Goal: Task Accomplishment & Management: Use online tool/utility

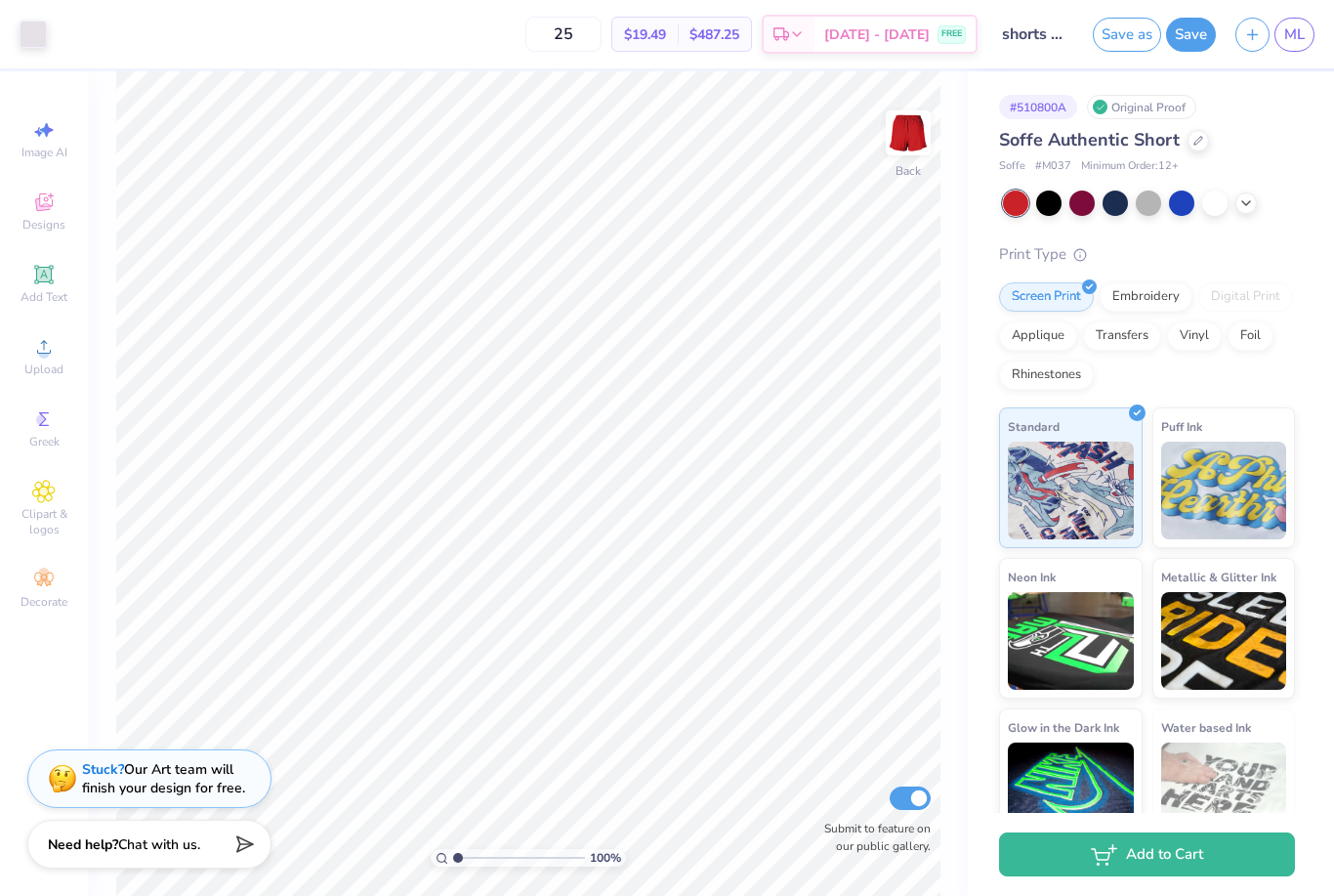
click at [1304, 35] on span "ML" at bounding box center [1295, 34] width 21 height 23
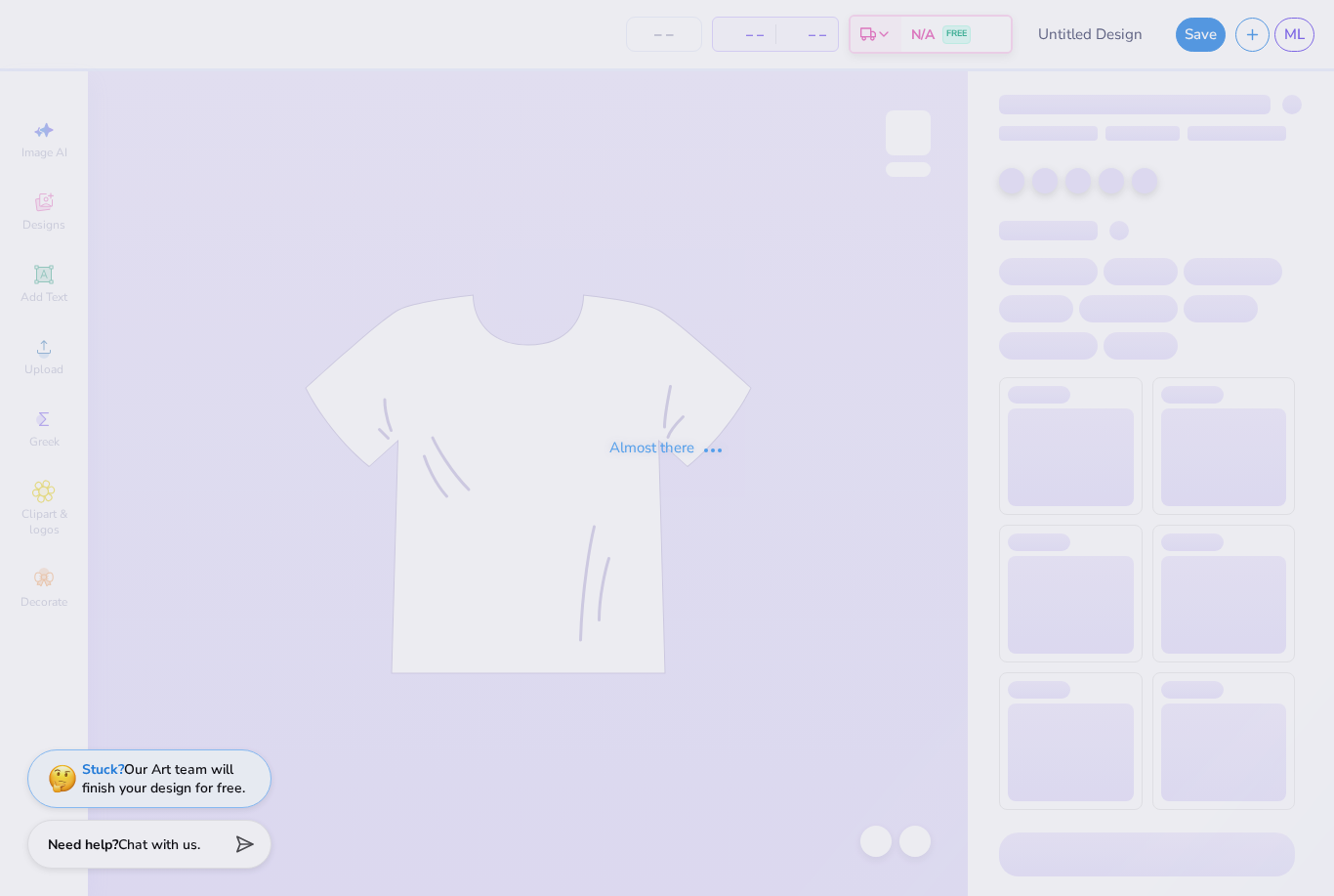
type input "shorts set"
type input "25"
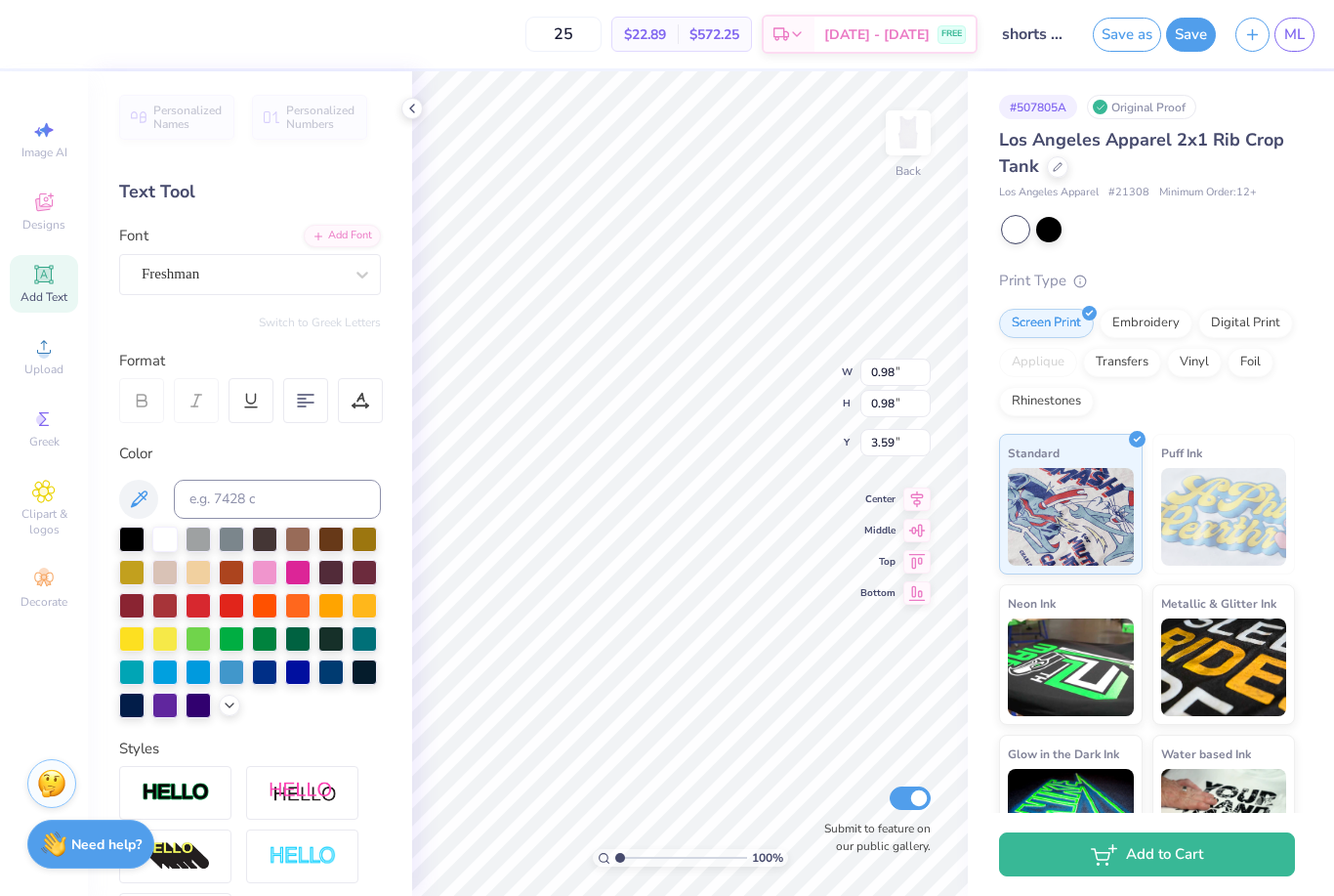
type input "5.14"
type input "3.54"
type input "2.33"
click at [409, 117] on div at bounding box center [413, 109] width 22 height 22
click at [262, 571] on div at bounding box center [265, 572] width 25 height 25
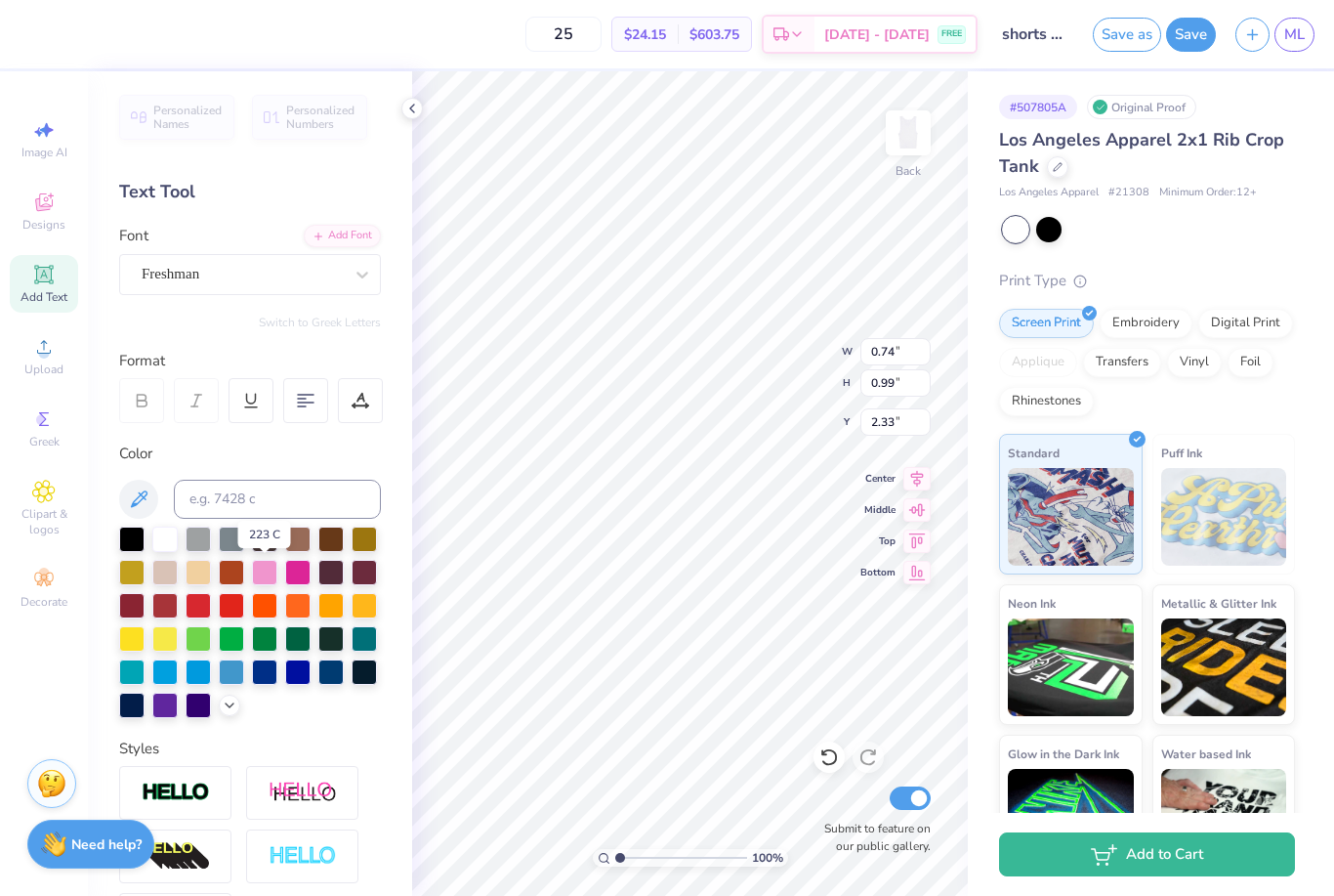
type input "0.74"
type input "0.99"
click at [266, 672] on div at bounding box center [265, 672] width 25 height 25
type input "0.77"
type input "0.98"
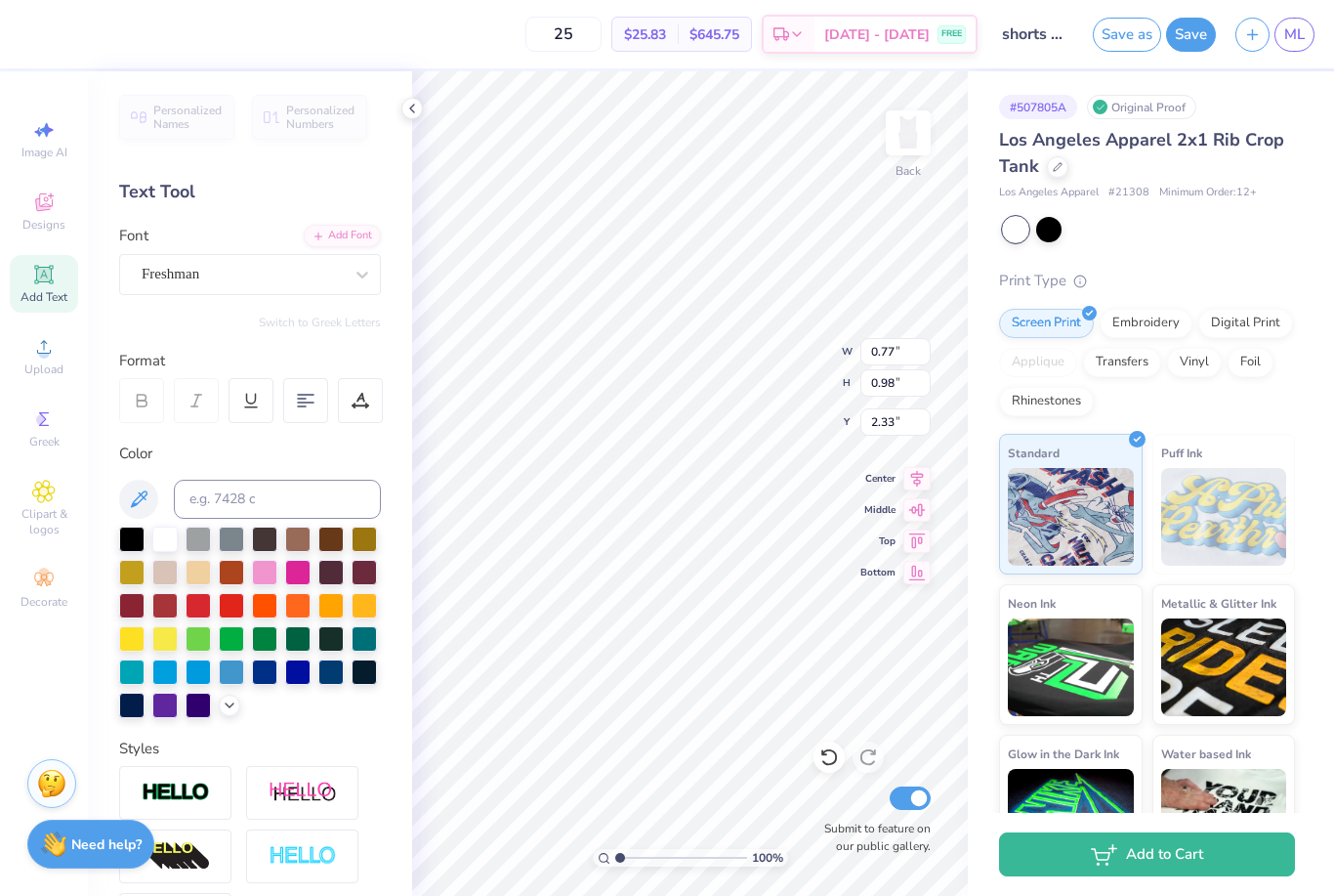
click at [226, 641] on div at bounding box center [231, 639] width 25 height 25
type input "0.85"
type input "0.99"
click at [161, 643] on div at bounding box center [165, 639] width 25 height 25
type input "0.99"
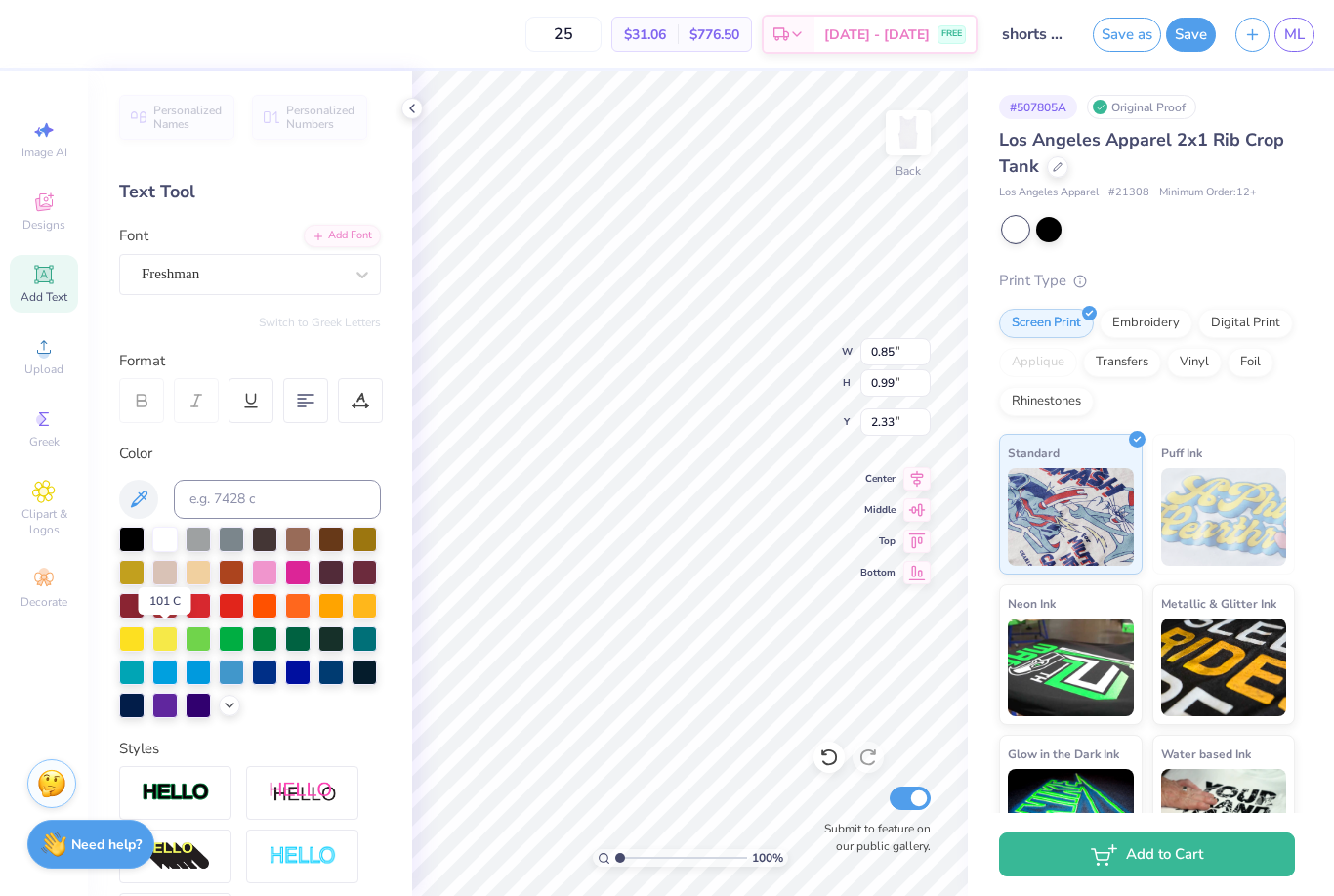
type input "1.00"
type input "0.79"
type input "1.04"
type input "3.57"
click at [163, 710] on div at bounding box center [165, 706] width 25 height 25
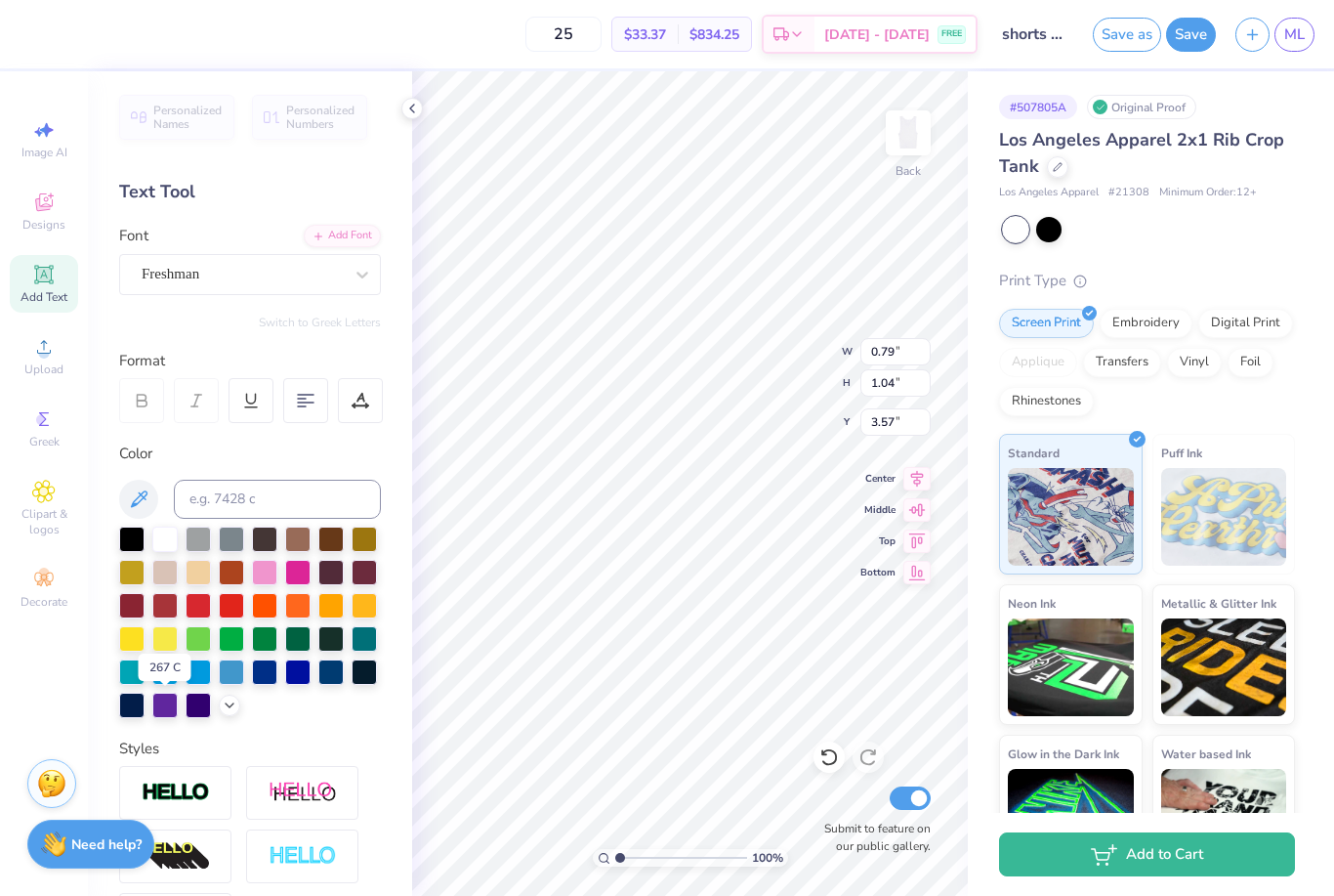
type input "0.98"
type input "3.59"
click at [270, 607] on div at bounding box center [265, 606] width 25 height 25
type input "1.10"
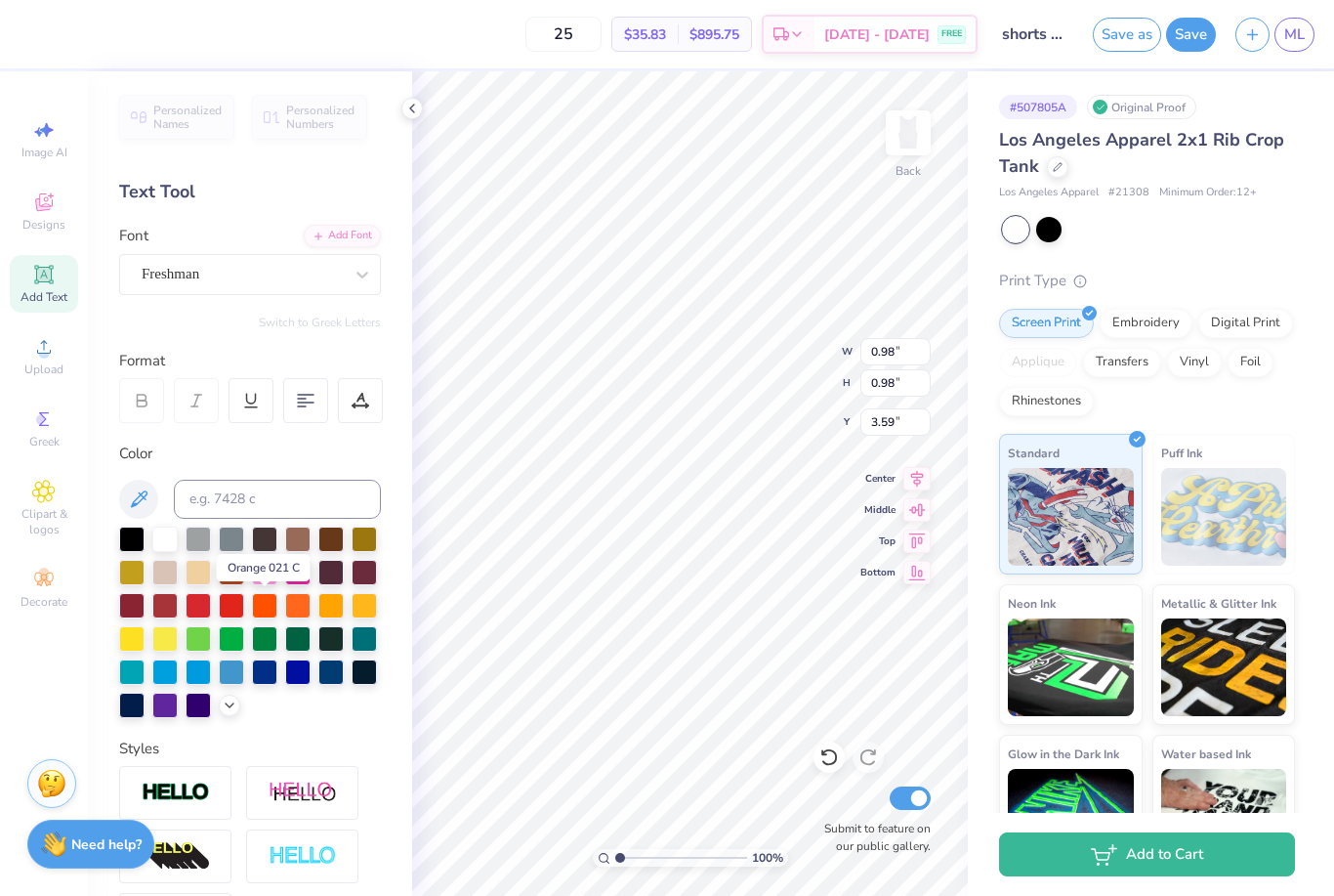
type input "0.99"
click at [265, 584] on div at bounding box center [265, 572] width 25 height 25
type input "1.12"
type input "1.01"
click at [261, 673] on div at bounding box center [265, 672] width 25 height 25
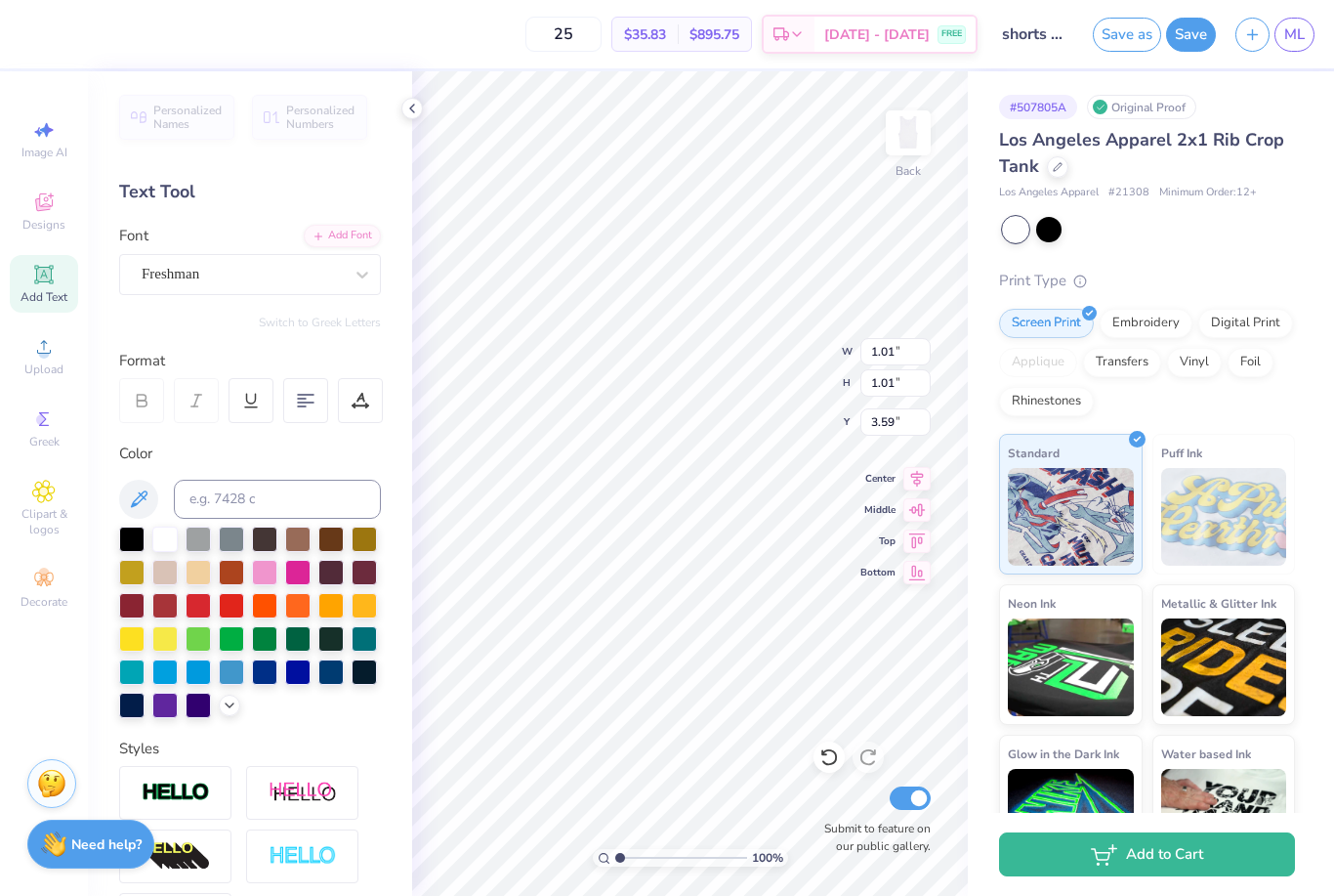
click at [228, 637] on div at bounding box center [231, 639] width 25 height 25
type input "0.86"
type input "1.10"
type input "4.74"
click at [156, 644] on div at bounding box center [165, 639] width 25 height 25
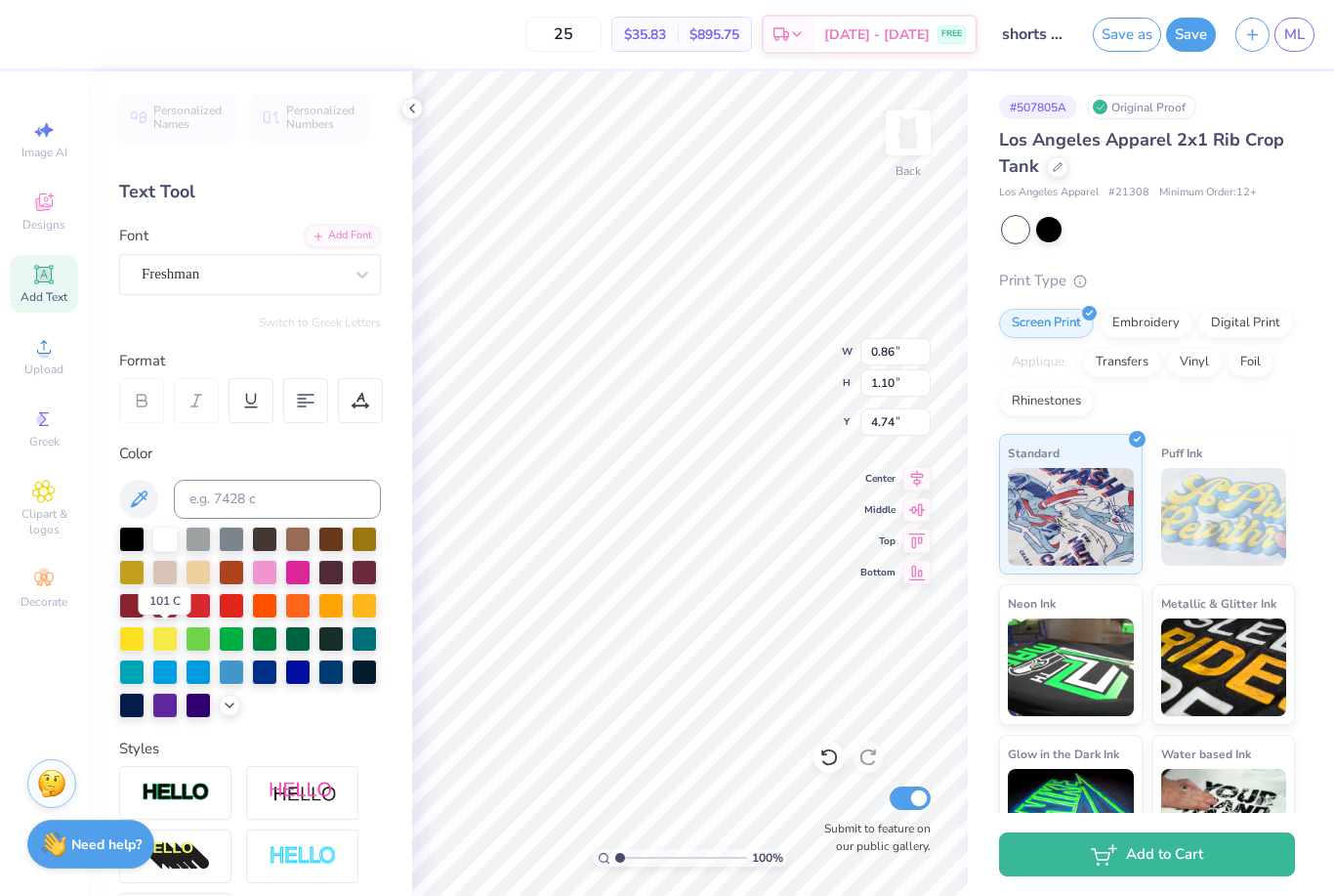
type input "0.82"
type input "1.11"
type input "0.83"
type input "1.12"
click at [158, 710] on div at bounding box center [165, 706] width 25 height 25
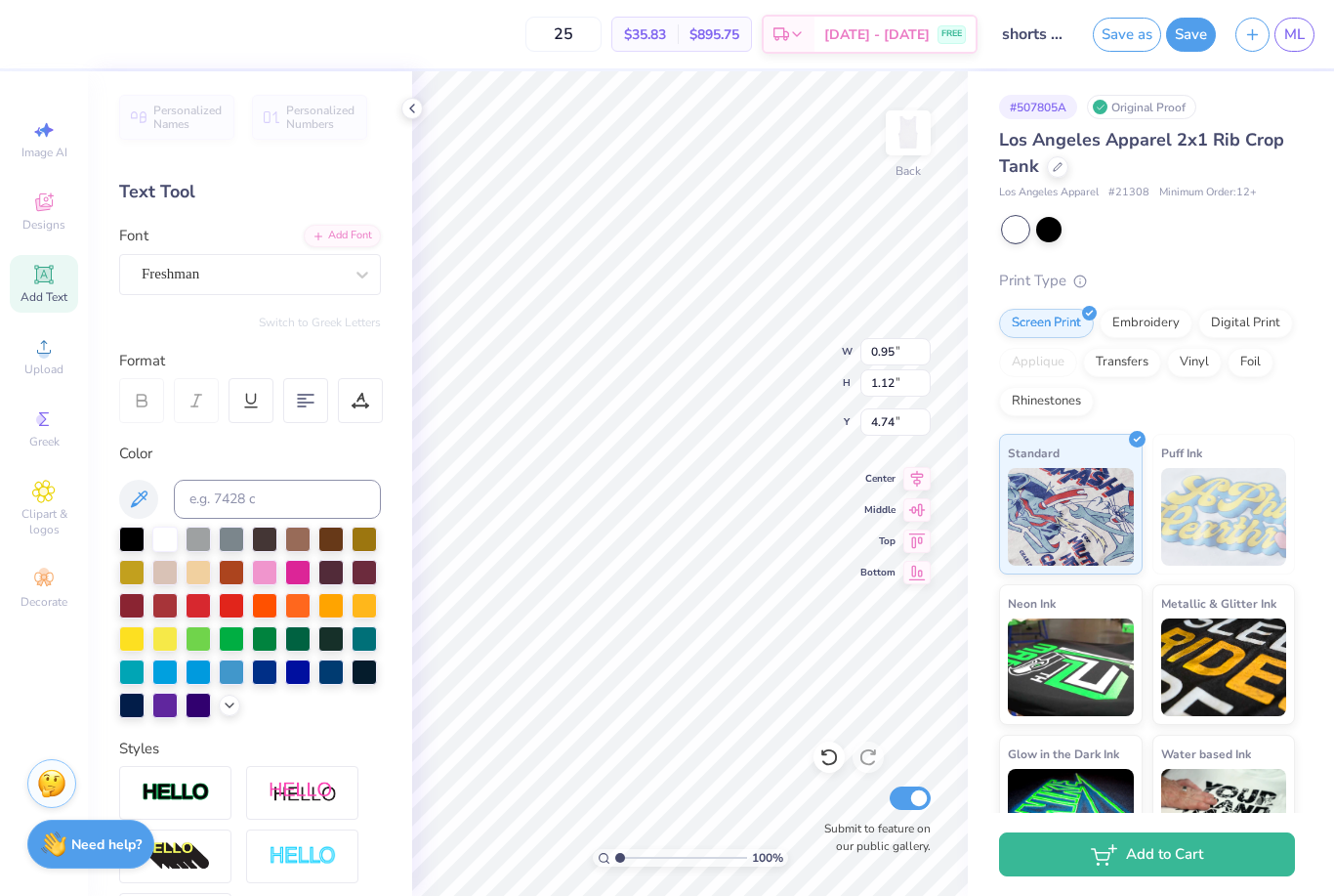
click at [256, 604] on div at bounding box center [265, 606] width 25 height 25
type input "1.12"
type input "1.13"
click at [266, 575] on div at bounding box center [265, 572] width 25 height 25
click at [1193, 39] on button "Save" at bounding box center [1191, 34] width 50 height 34
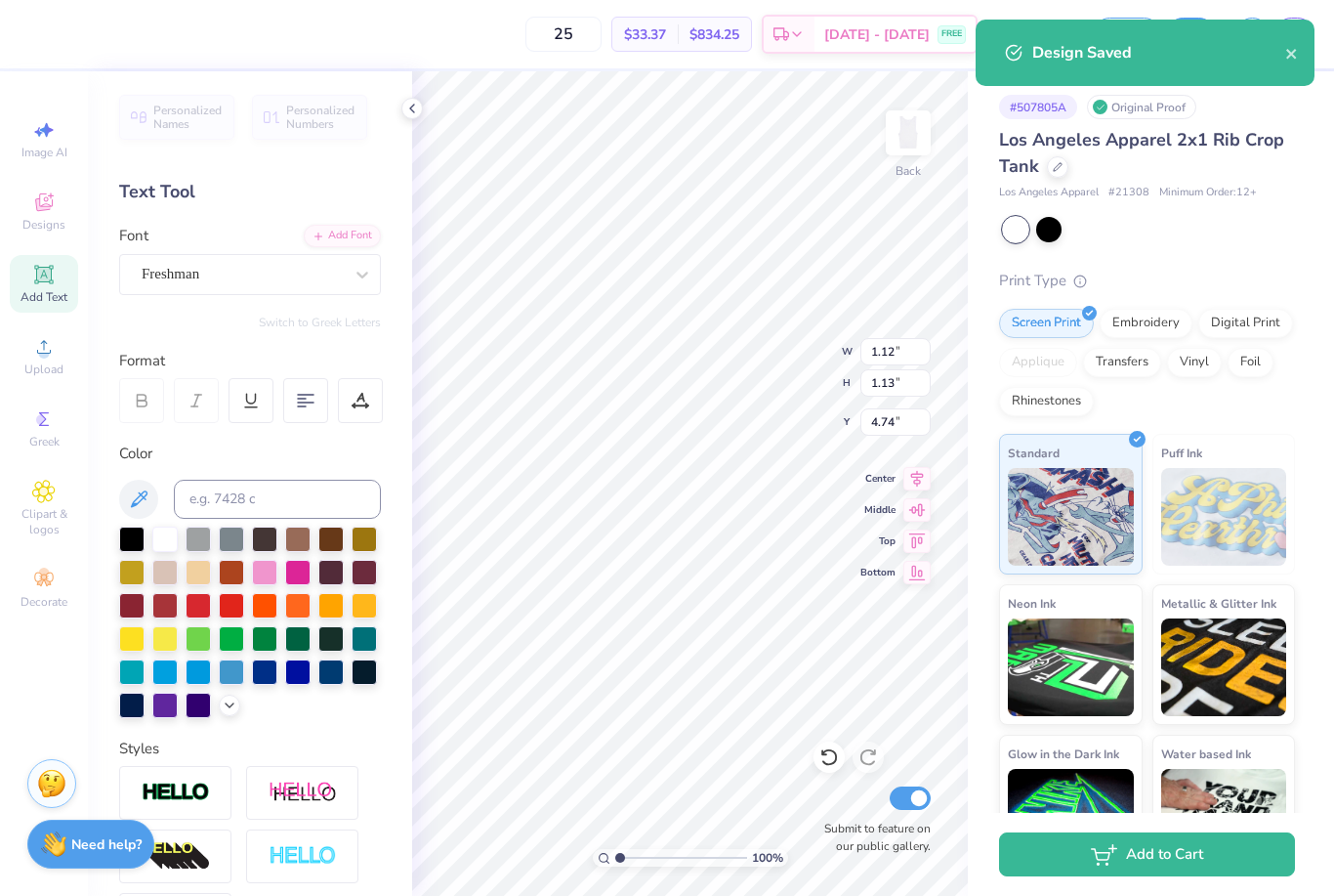
click at [1289, 62] on icon "close" at bounding box center [1293, 54] width 14 height 16
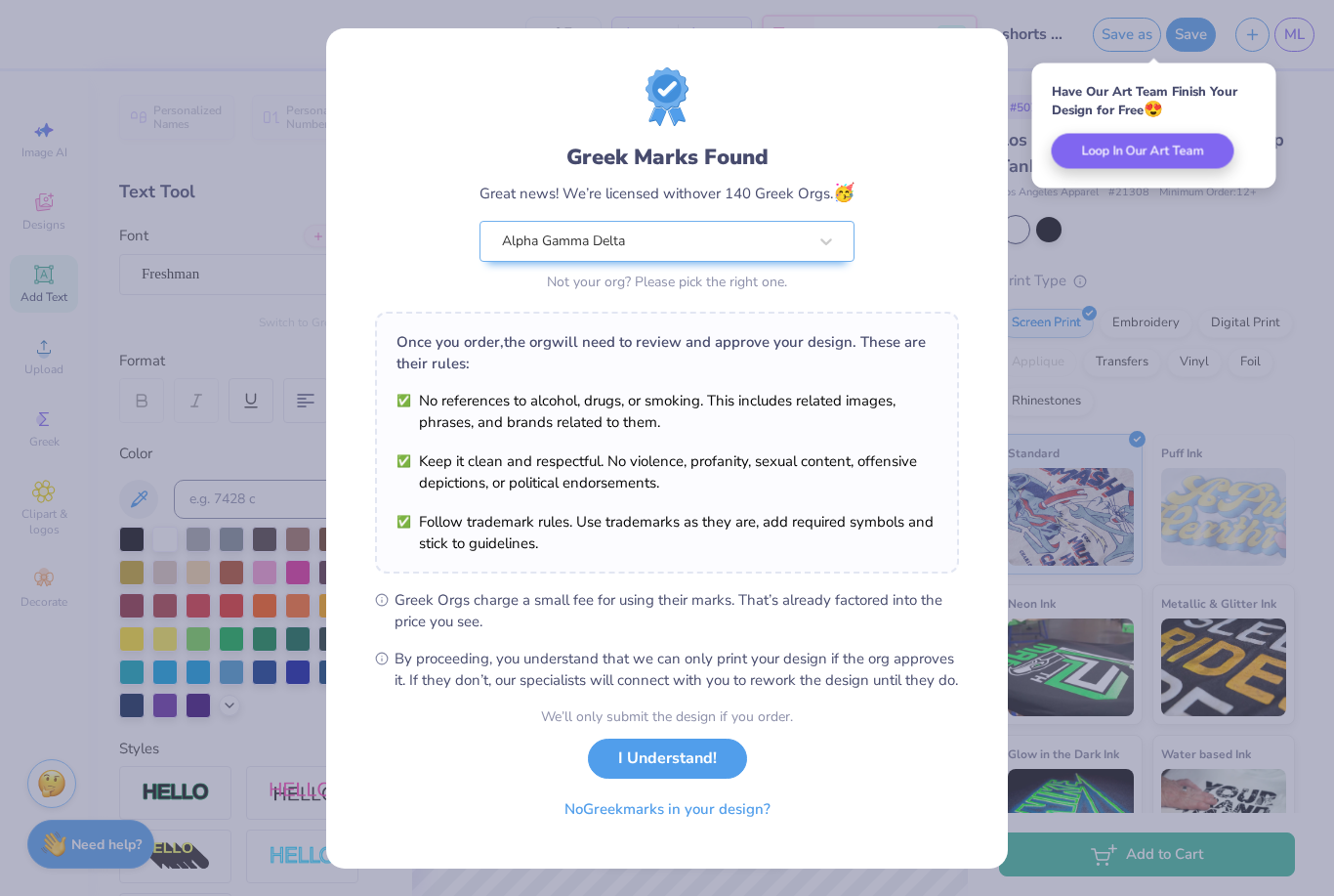
click at [575, 829] on button "No Greek marks in your design?" at bounding box center [667, 809] width 239 height 40
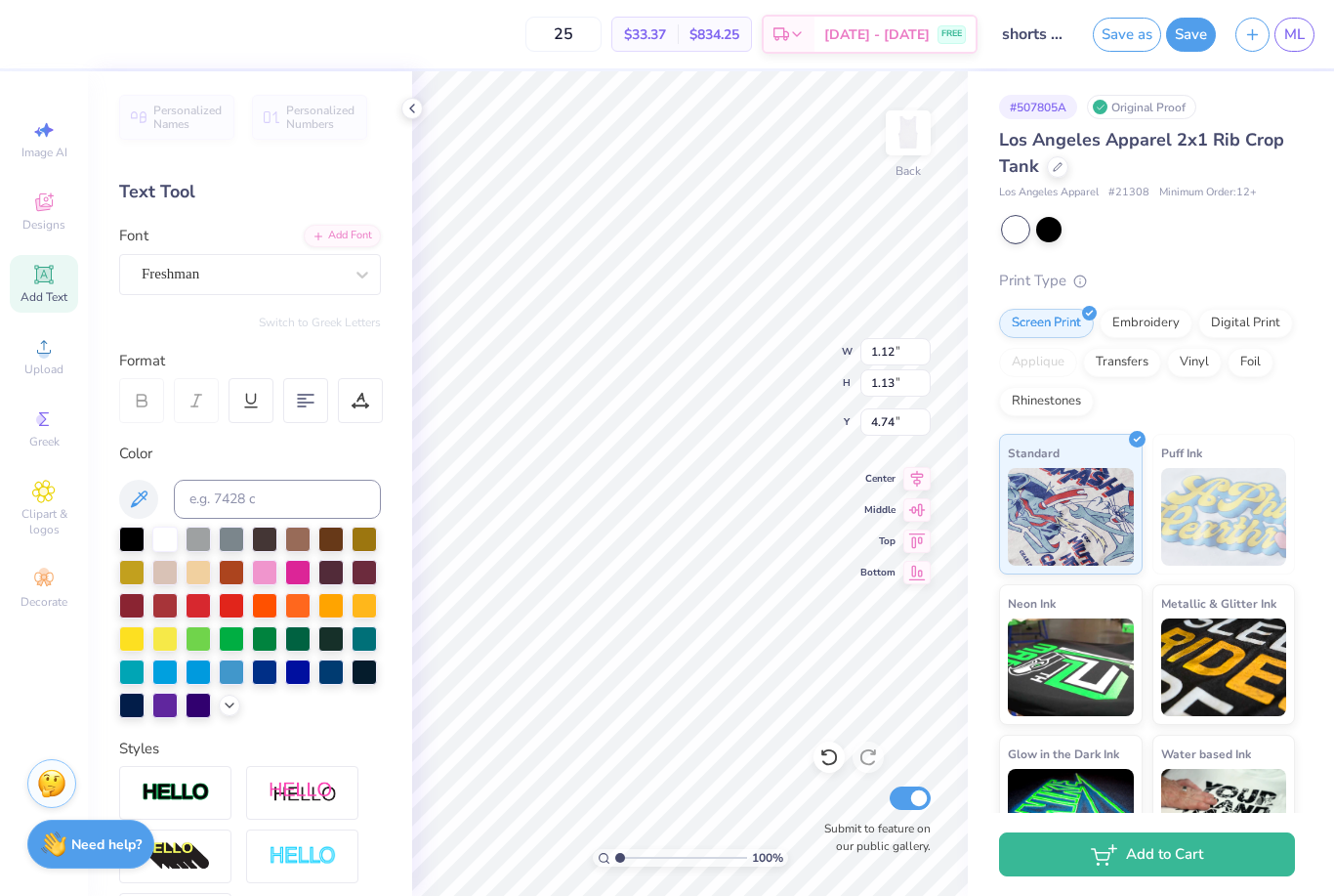
click at [1301, 26] on span "ML" at bounding box center [1295, 34] width 21 height 23
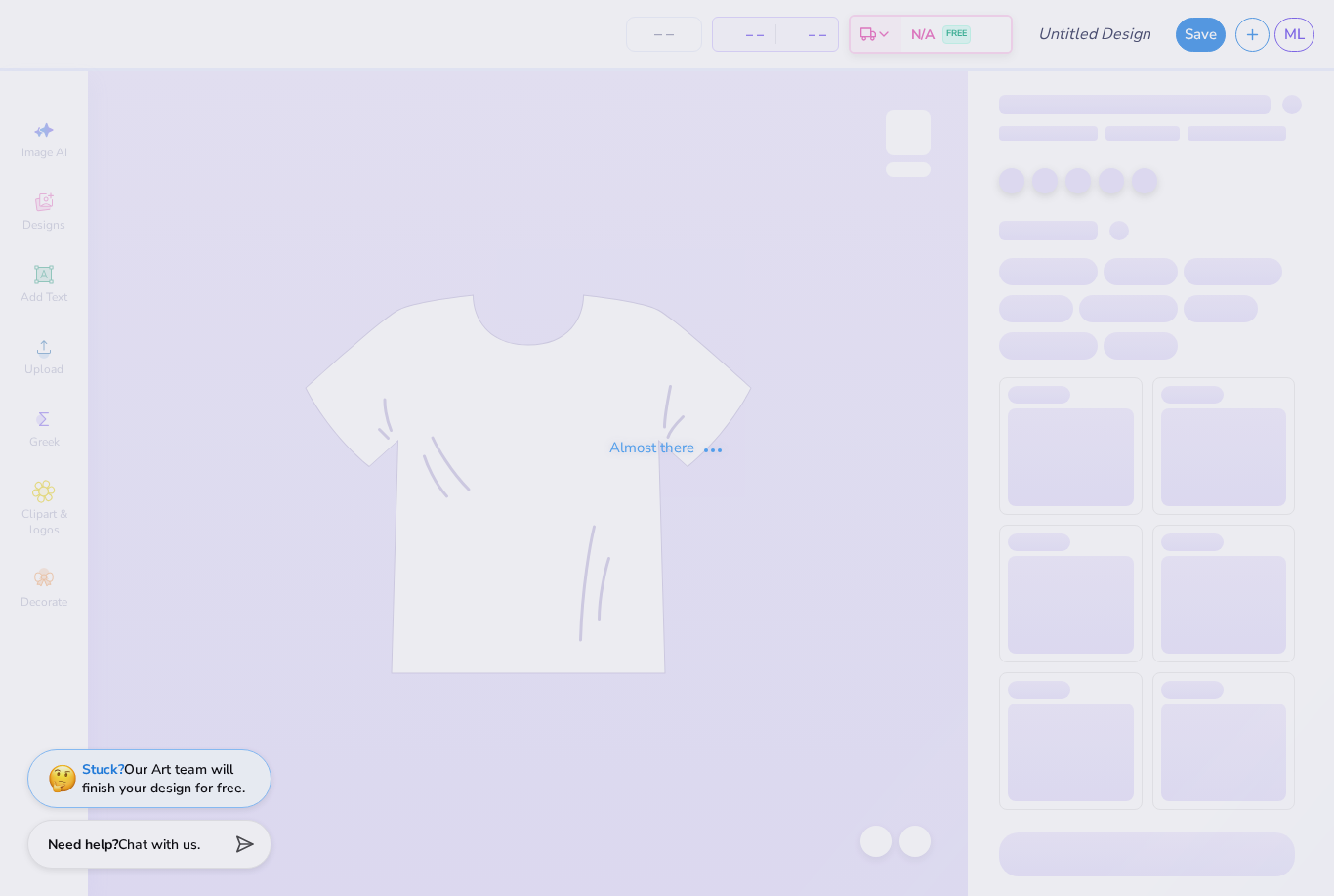
type input "shorts set"
type input "25"
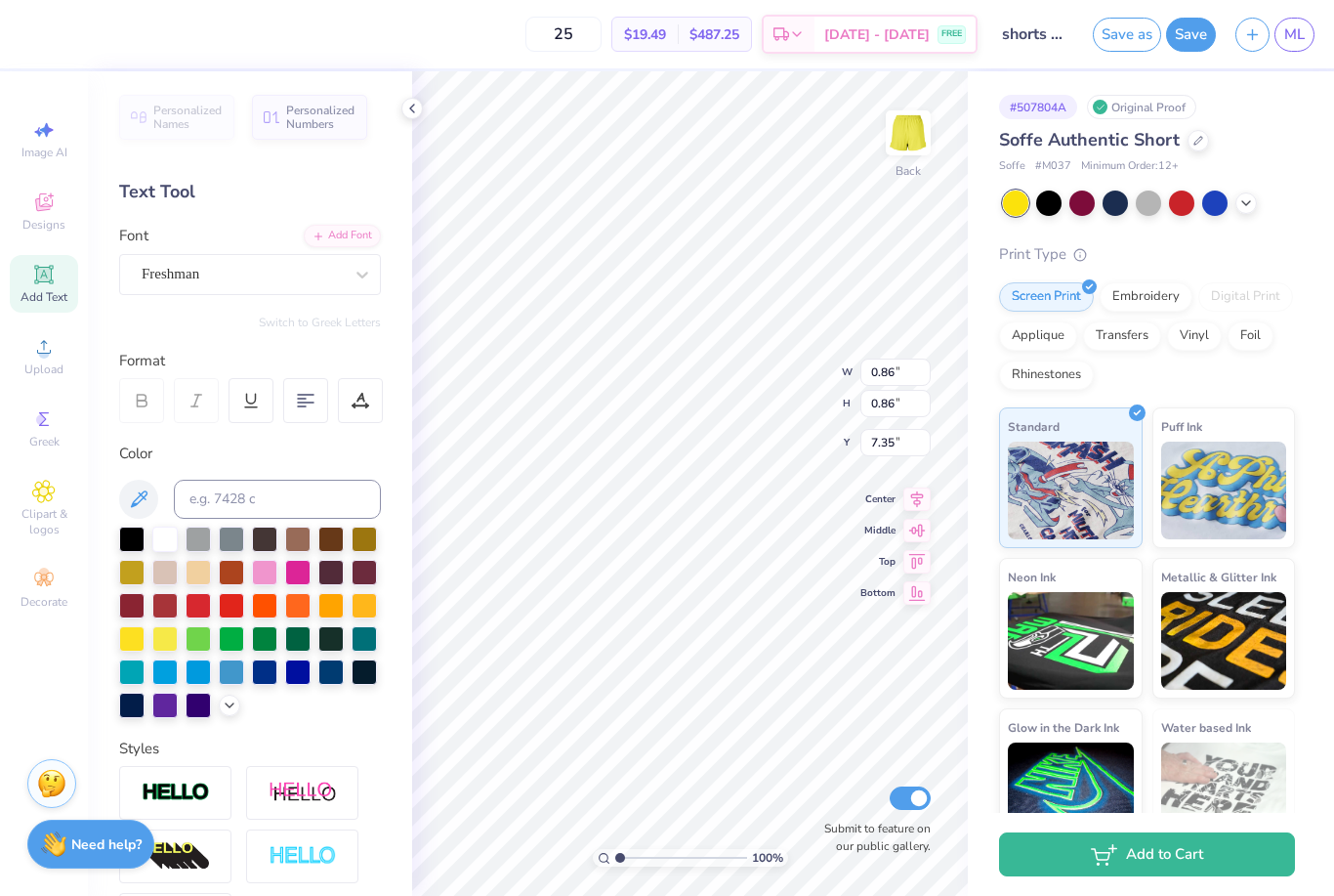
click at [267, 579] on div at bounding box center [265, 572] width 25 height 25
type input "0.63"
type input "0.85"
type input "7.36"
click at [267, 672] on div at bounding box center [265, 672] width 25 height 25
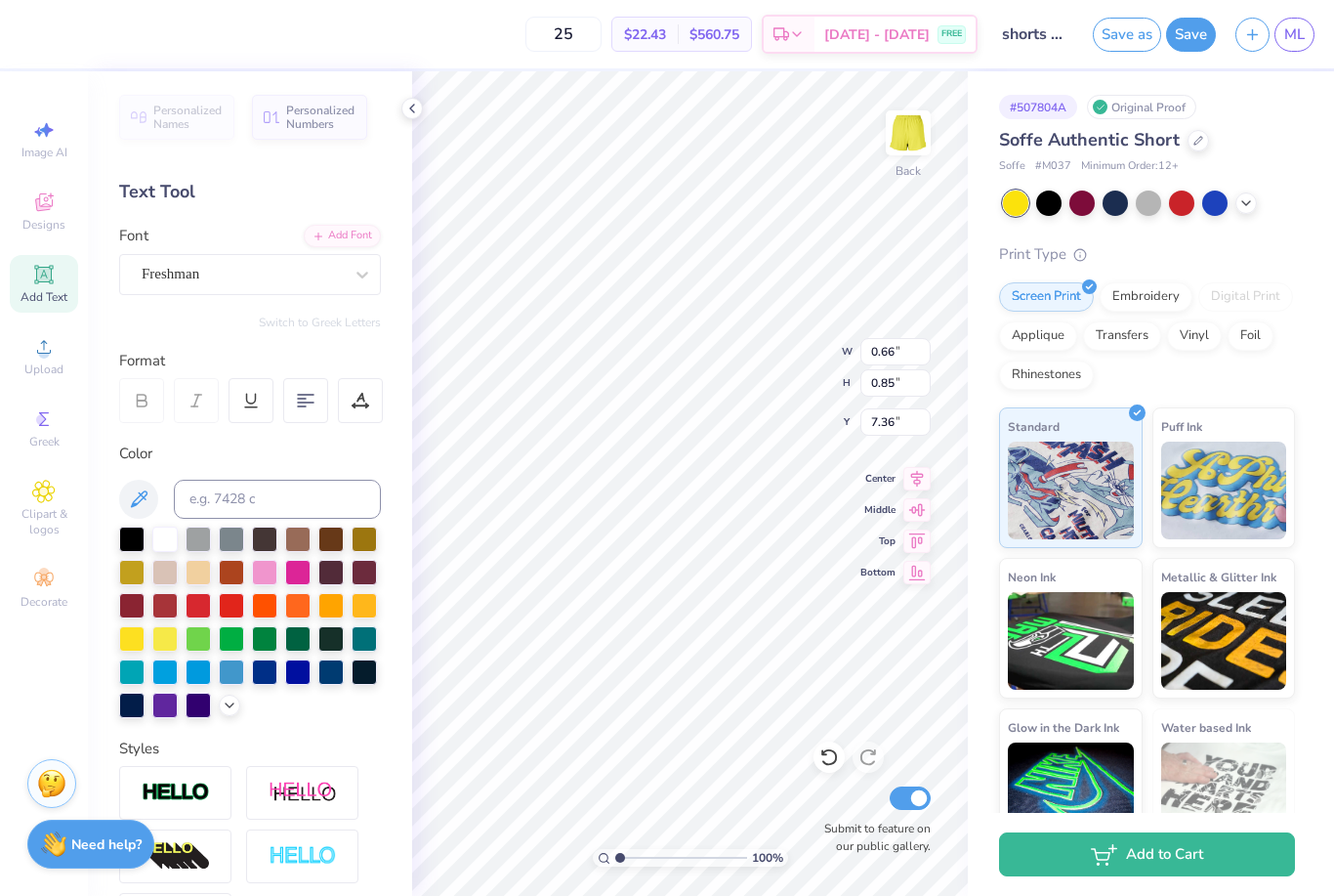
click at [229, 639] on div at bounding box center [231, 639] width 25 height 25
type input "0.75"
type input "0.86"
click at [166, 637] on div at bounding box center [165, 639] width 25 height 25
type input "1"
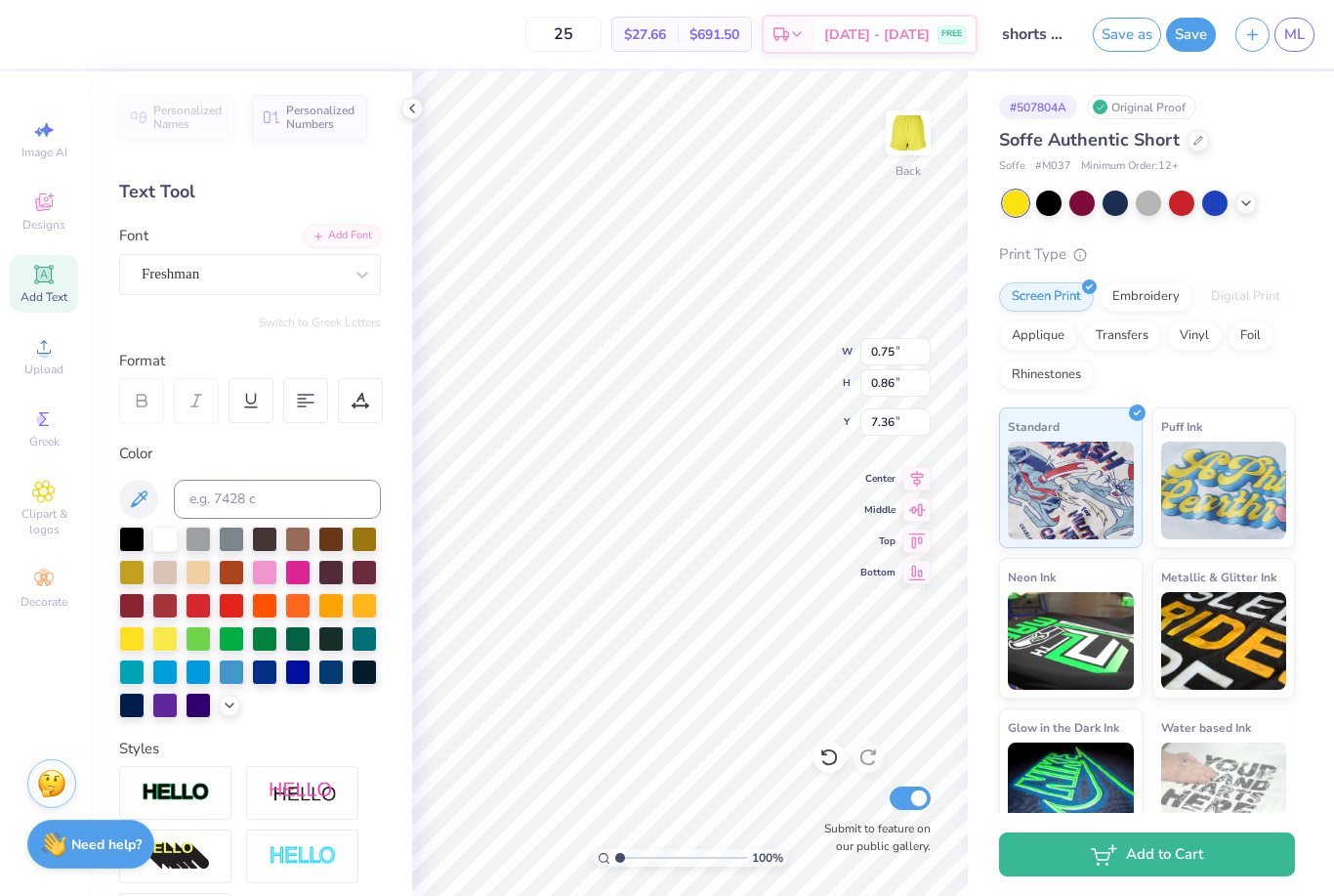
click at [264, 609] on div at bounding box center [265, 606] width 25 height 25
type input "0.85"
click at [191, 678] on div at bounding box center [198, 672] width 25 height 25
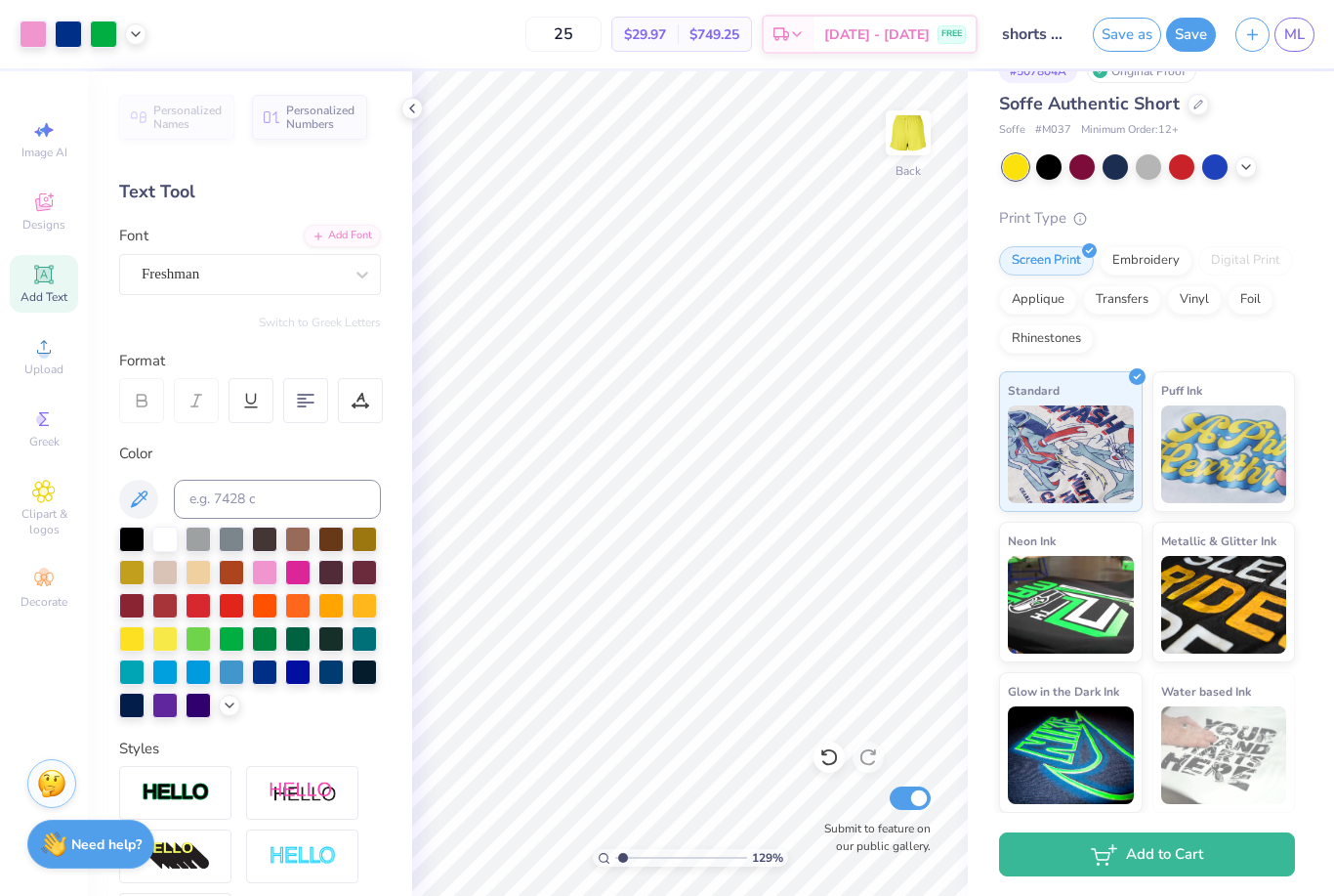
scroll to position [35, 0]
click at [1182, 173] on div at bounding box center [1182, 168] width 25 height 25
click at [829, 814] on div "Submit to feature on our public gallery." at bounding box center [872, 819] width 118 height 73
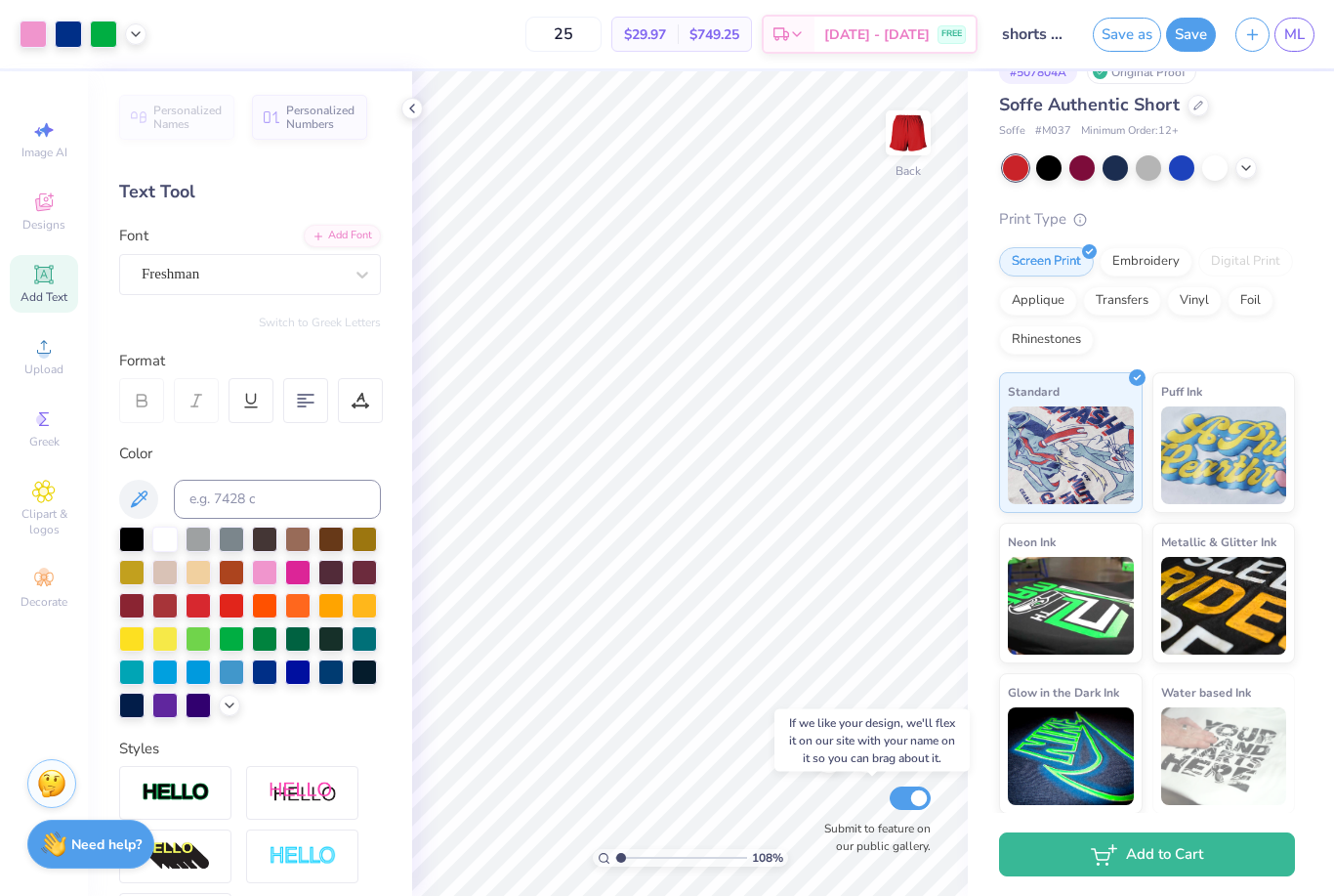
click at [834, 814] on div "Submit to feature on our public gallery." at bounding box center [872, 819] width 118 height 73
type input "1"
click at [912, 796] on input "Submit to feature on our public gallery." at bounding box center [911, 798] width 41 height 24
click at [914, 797] on input "Submit to feature on our public gallery." at bounding box center [911, 798] width 41 height 24
checkbox input "true"
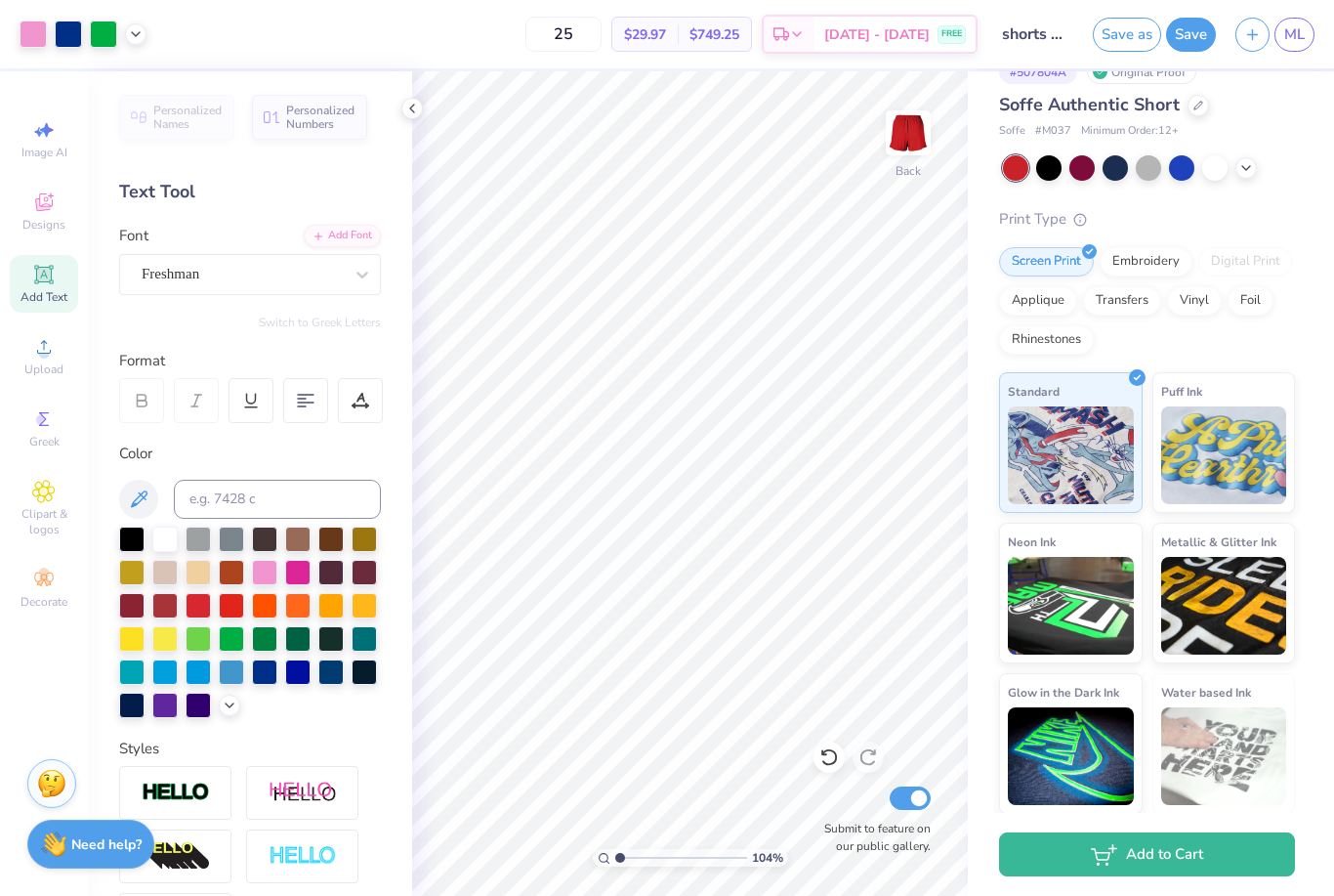
click at [827, 803] on div "Submit to feature on our public gallery." at bounding box center [872, 819] width 118 height 73
type input "1.11835801599563"
click at [841, 820] on label "Submit to feature on our public gallery." at bounding box center [872, 837] width 118 height 35
click at [890, 810] on input "Submit to feature on our public gallery." at bounding box center [911, 798] width 41 height 24
checkbox input "false"
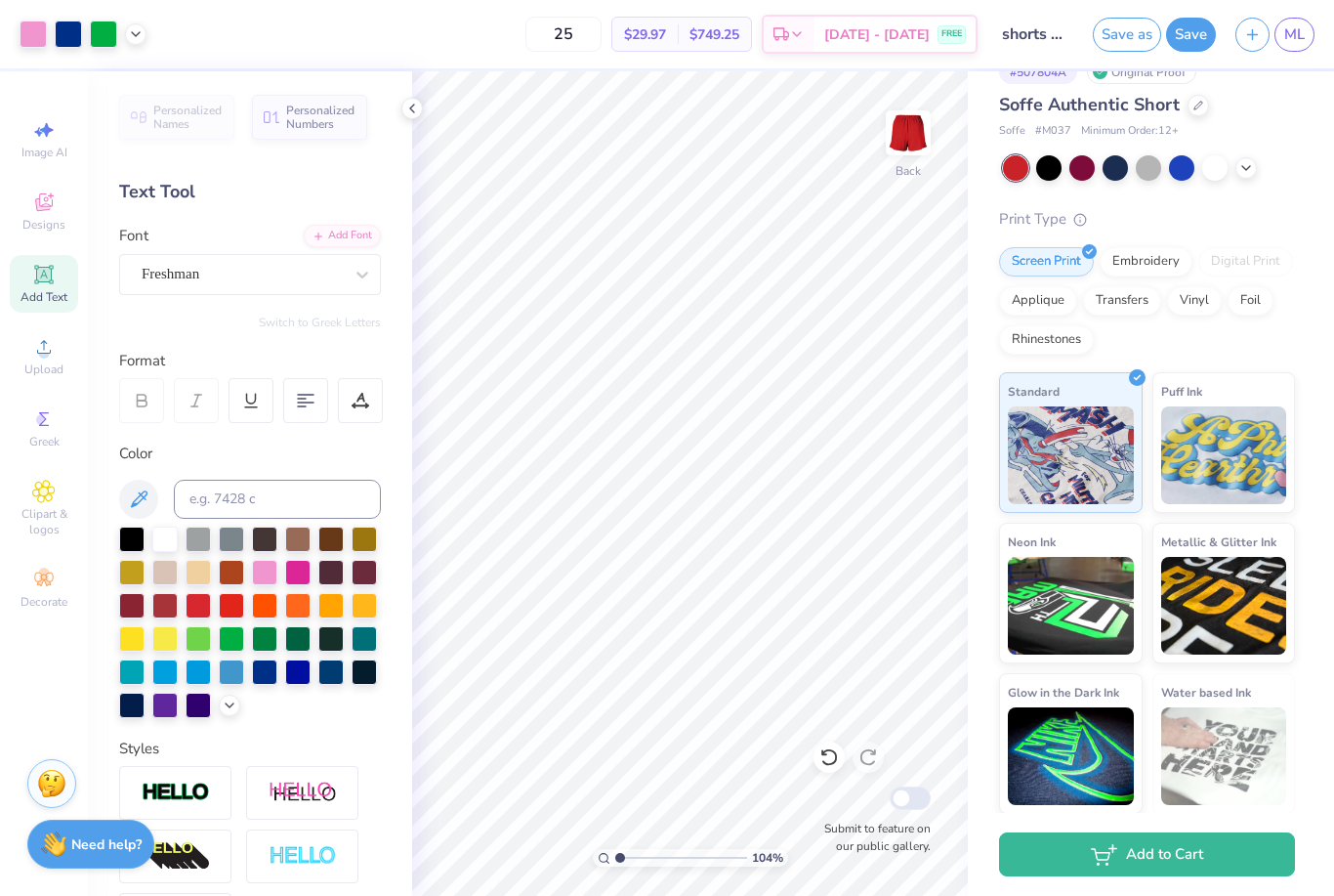
click at [832, 807] on div "Submit to feature on our public gallery." at bounding box center [872, 819] width 118 height 73
click at [171, 647] on div at bounding box center [165, 639] width 25 height 25
click at [168, 708] on div at bounding box center [165, 706] width 25 height 25
type input "3.23656644849595"
type input "0.63"
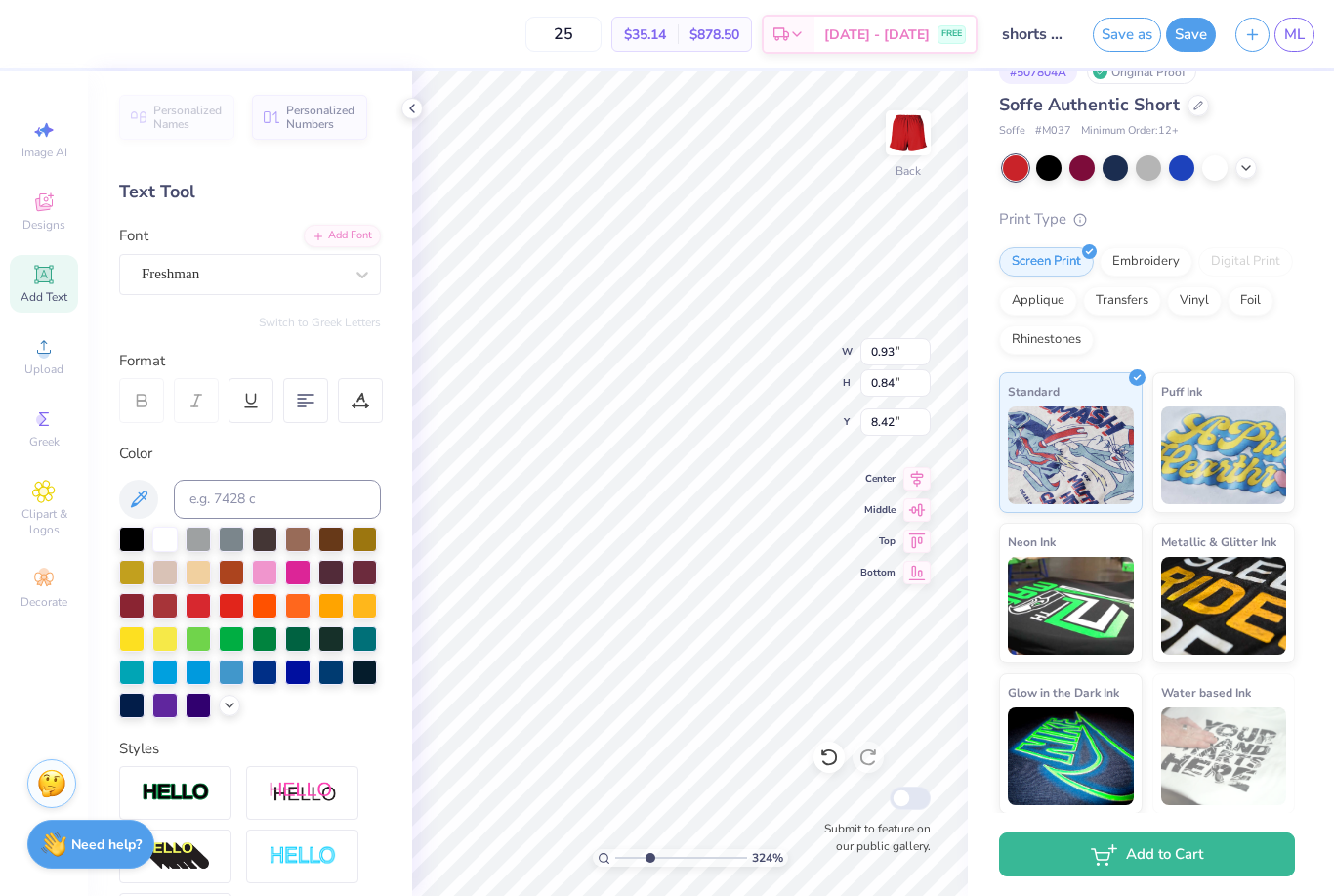
type input "0.85"
type input "7.36"
click at [264, 574] on div at bounding box center [265, 572] width 25 height 25
type input "1"
click at [1195, 34] on button "Save" at bounding box center [1191, 34] width 50 height 34
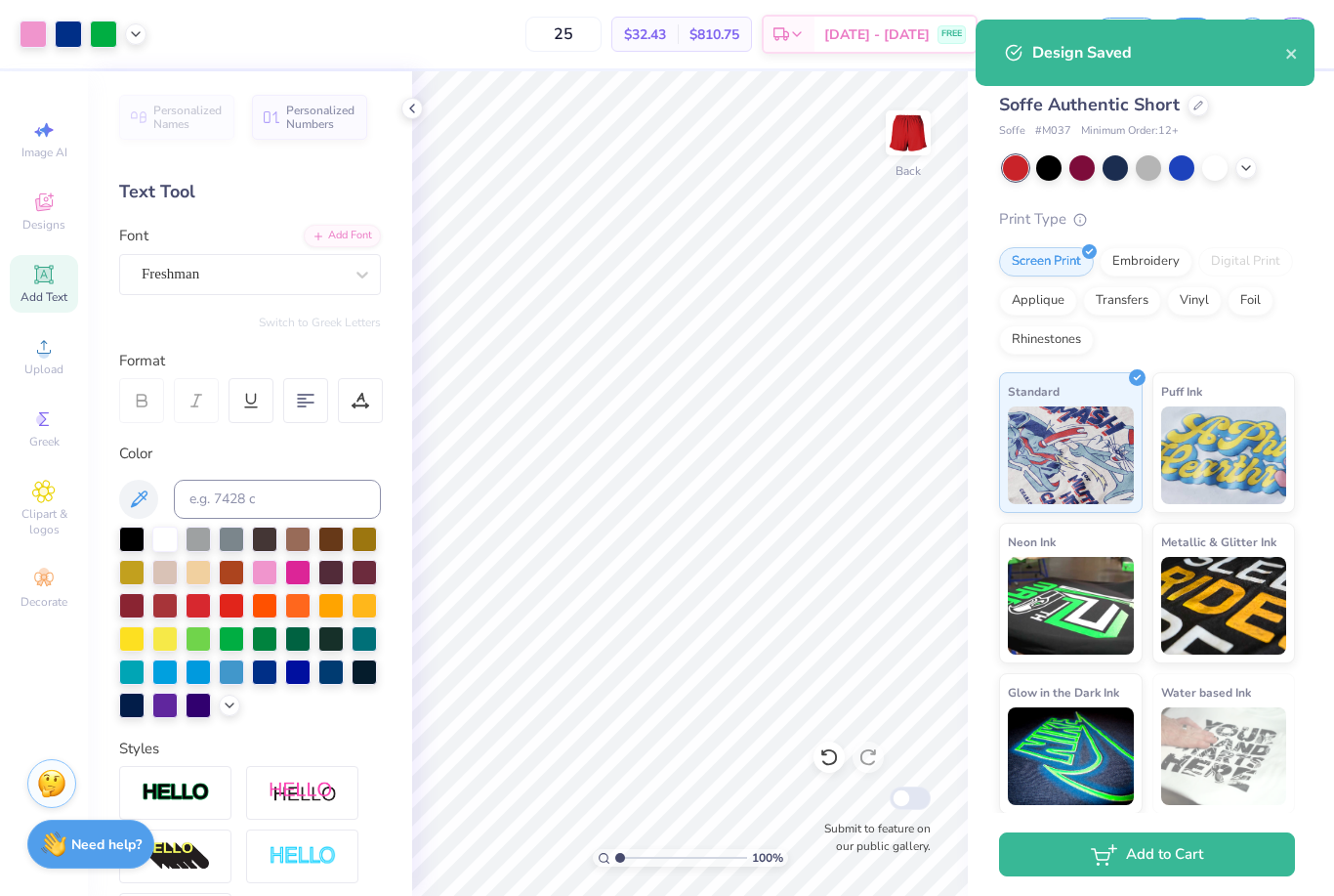
click at [1294, 61] on icon "close" at bounding box center [1293, 54] width 14 height 16
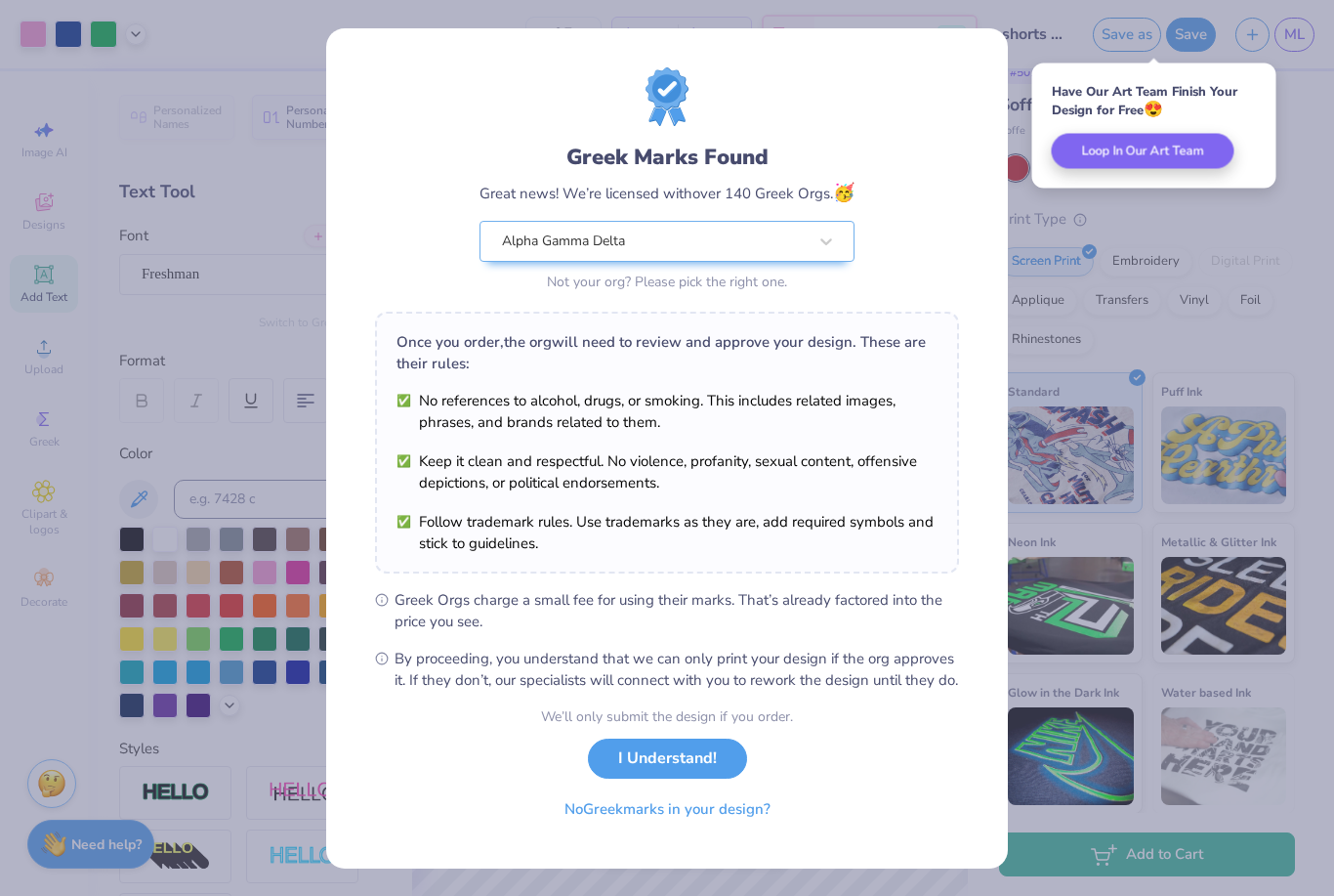
click at [626, 829] on button "No Greek marks in your design?" at bounding box center [667, 809] width 239 height 40
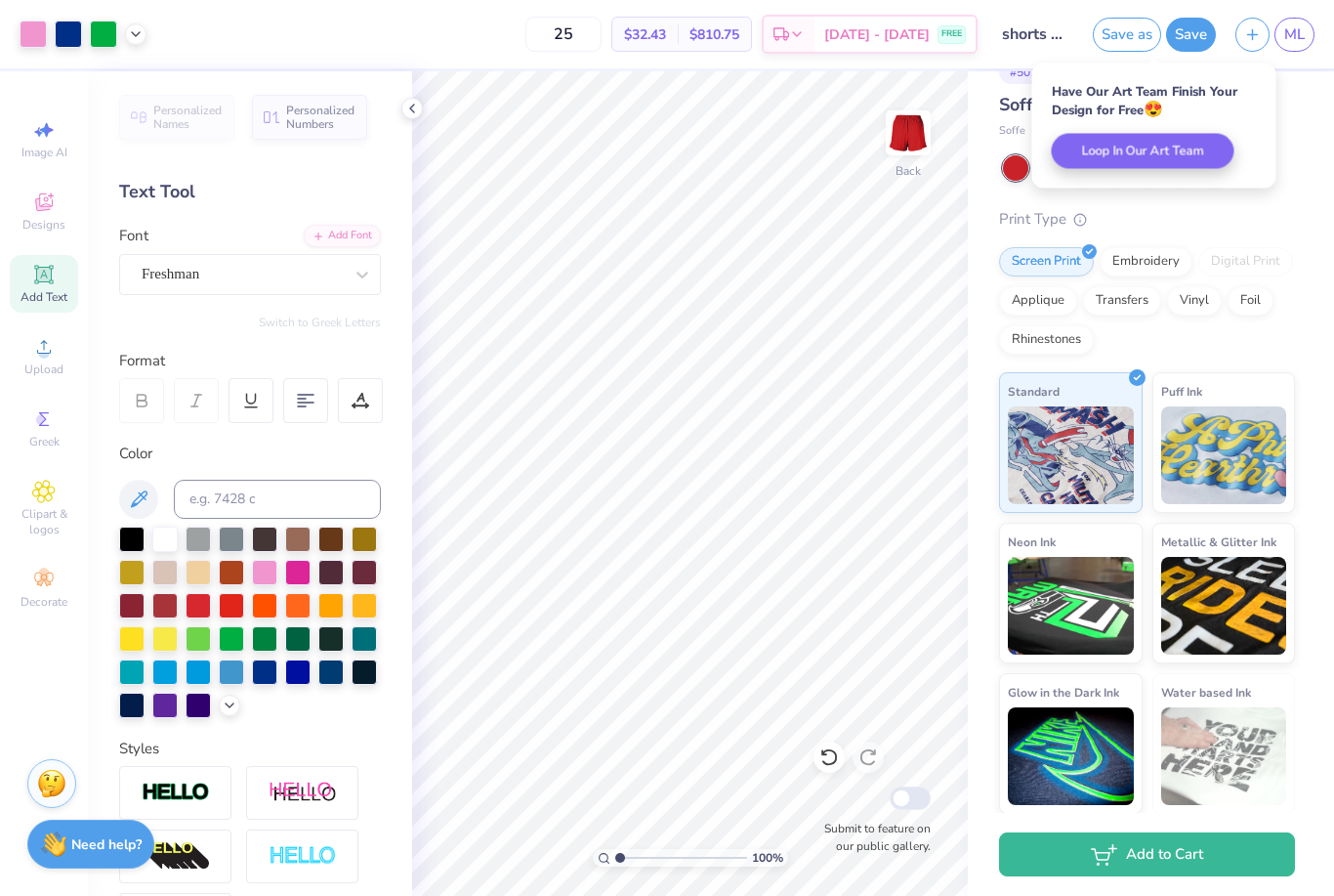
click at [496, 11] on div "25 $32.43 Per Item $810.75 Total Est. Delivery Sep 6 - 9 FREE" at bounding box center [567, 34] width 821 height 69
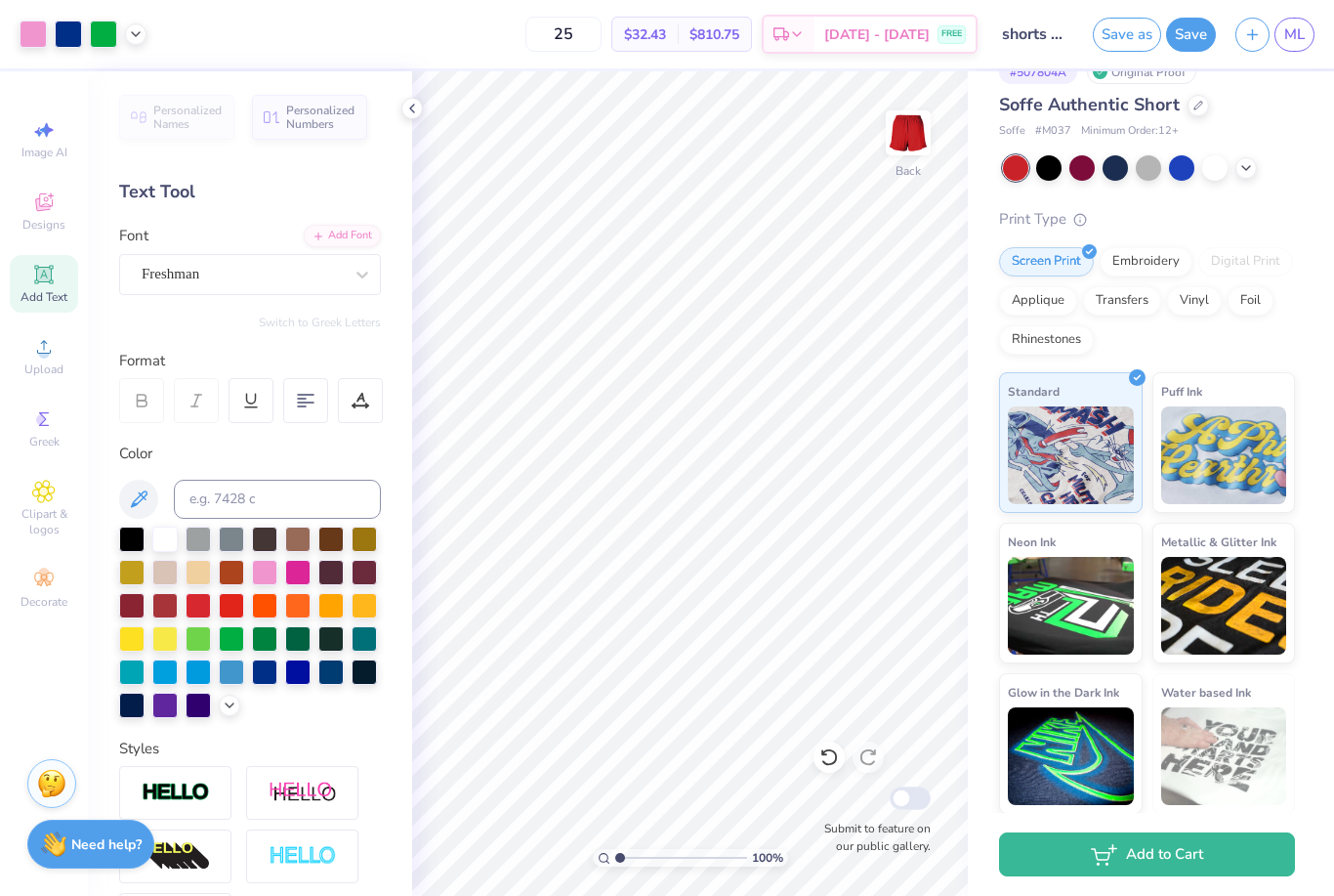
click at [1031, 24] on input "shorts set" at bounding box center [1036, 34] width 96 height 39
click at [1040, 30] on input "shorts set" at bounding box center [1036, 34] width 96 height 39
click at [1050, 28] on input "shorts set" at bounding box center [1036, 34] width 96 height 39
click at [1045, 42] on input "shorts set" at bounding box center [1036, 34] width 96 height 39
click at [1043, 31] on input "shorts set" at bounding box center [1036, 34] width 96 height 39
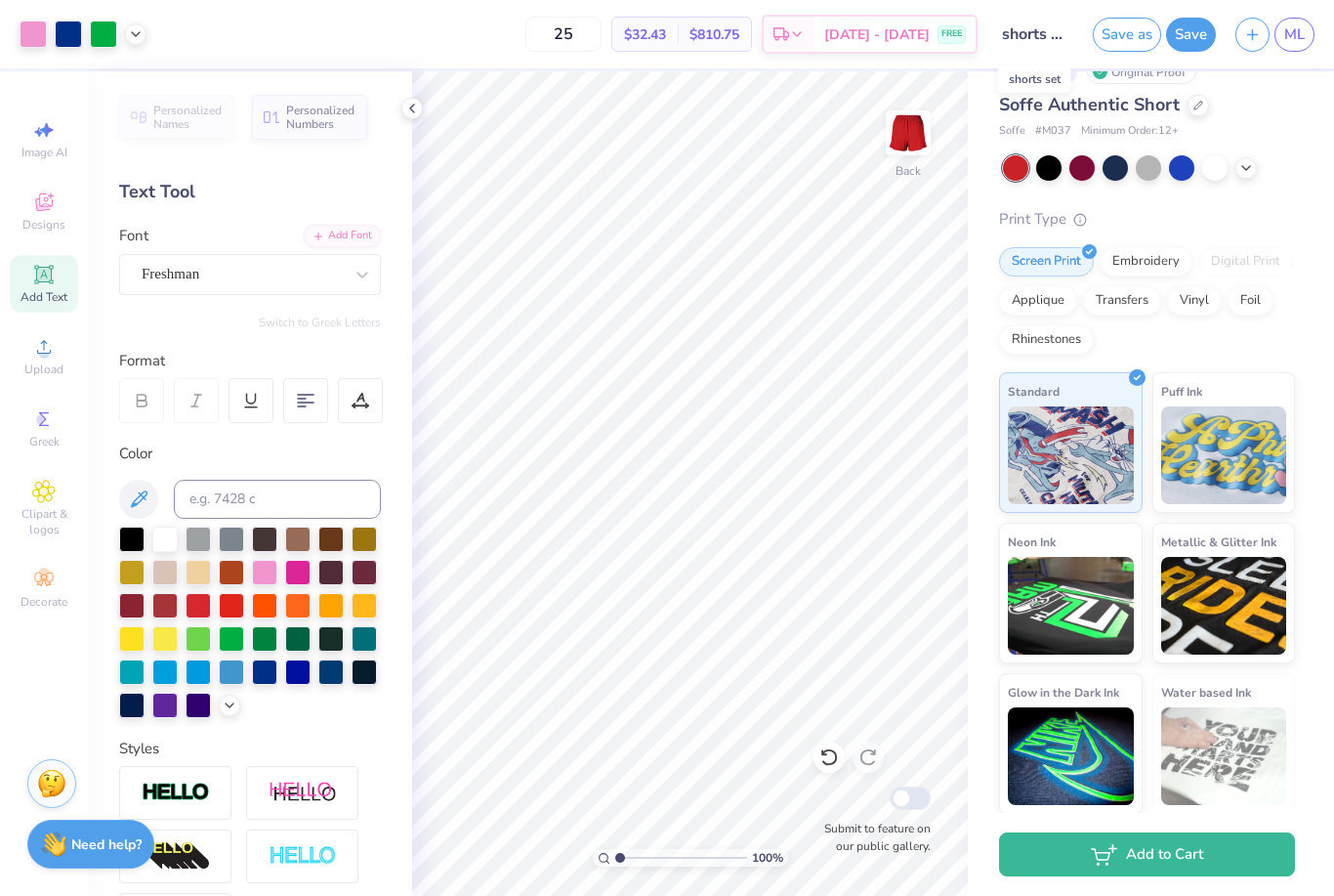
click at [1048, 37] on input "shorts set" at bounding box center [1036, 34] width 96 height 39
click at [1027, 33] on input "shorts set" at bounding box center [1036, 34] width 96 height 39
click at [1025, 30] on input "shorts set" at bounding box center [1036, 34] width 96 height 39
click at [1032, 29] on input "shorts set" at bounding box center [1036, 34] width 96 height 39
click at [1032, 28] on input "shorts set" at bounding box center [1036, 34] width 96 height 39
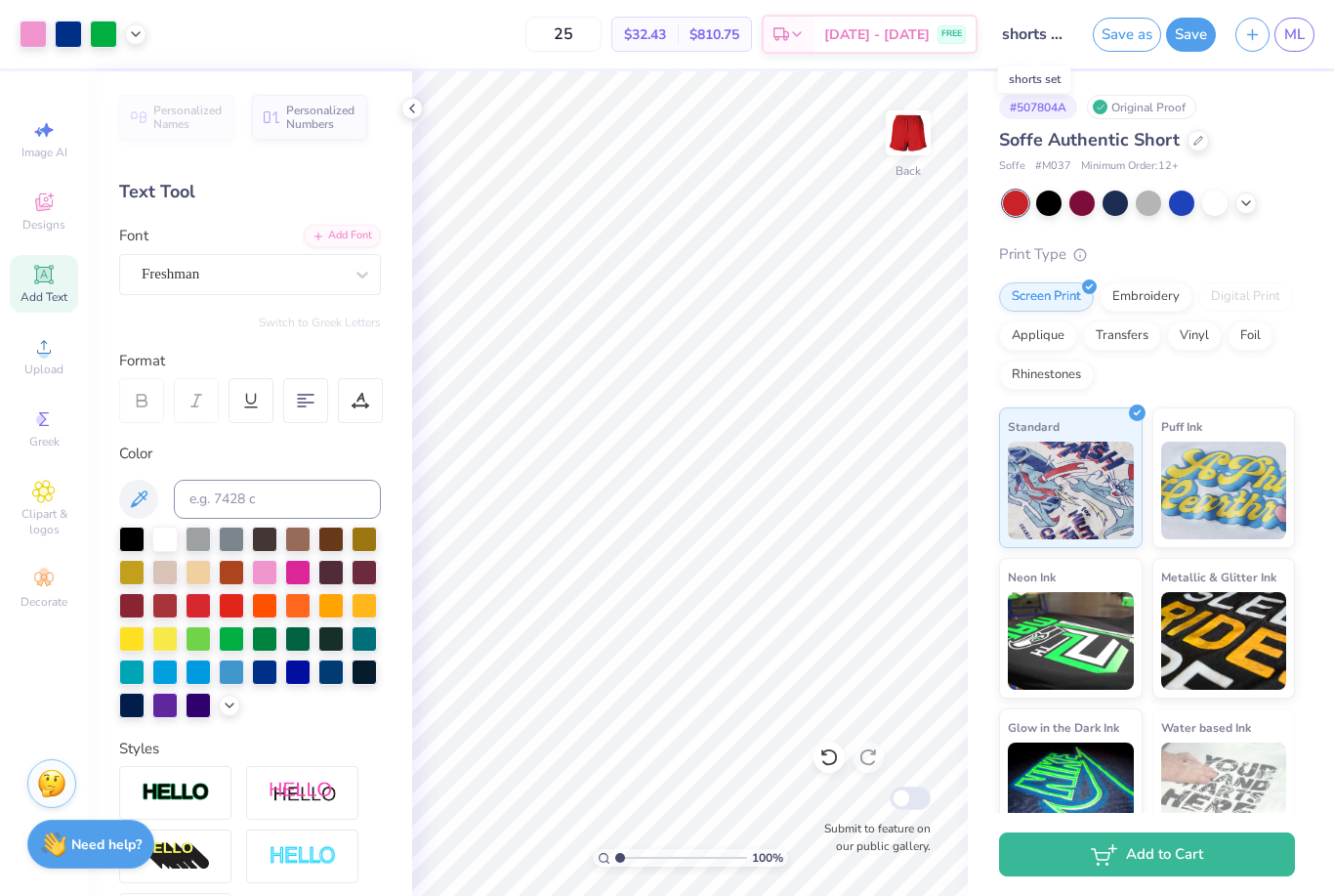
scroll to position [0, 0]
click at [1036, 20] on input "shorts set" at bounding box center [1036, 34] width 96 height 39
click at [1062, 35] on input "shorts set" at bounding box center [1036, 34] width 96 height 39
click at [1038, 76] on div "shorts set" at bounding box center [1035, 79] width 74 height 27
click at [1103, 29] on button "Save as" at bounding box center [1127, 34] width 69 height 34
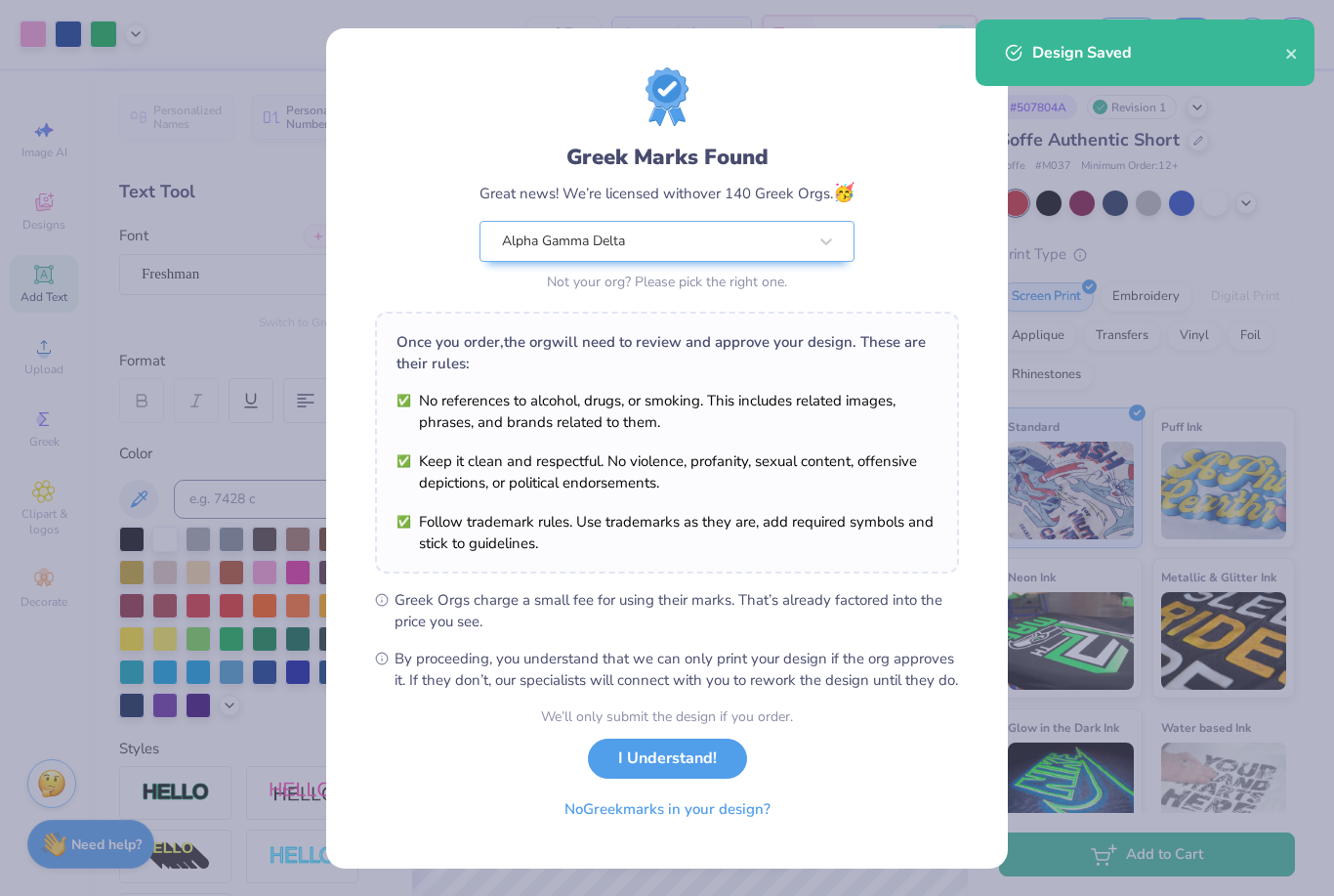
click at [1039, 38] on div "Design Saved" at bounding box center [1146, 53] width 339 height 67
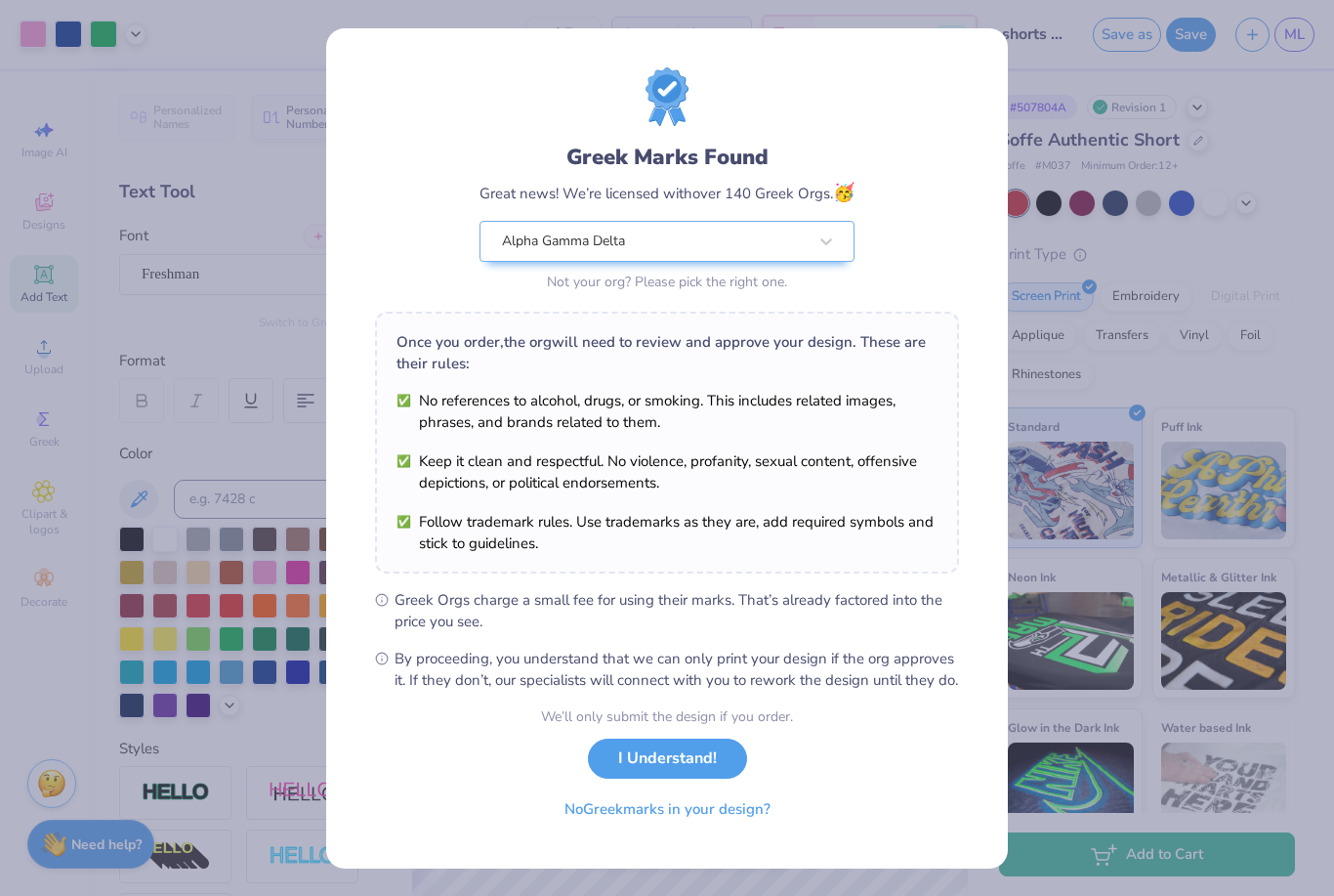
click at [595, 829] on button "No Greek marks in your design?" at bounding box center [667, 809] width 239 height 40
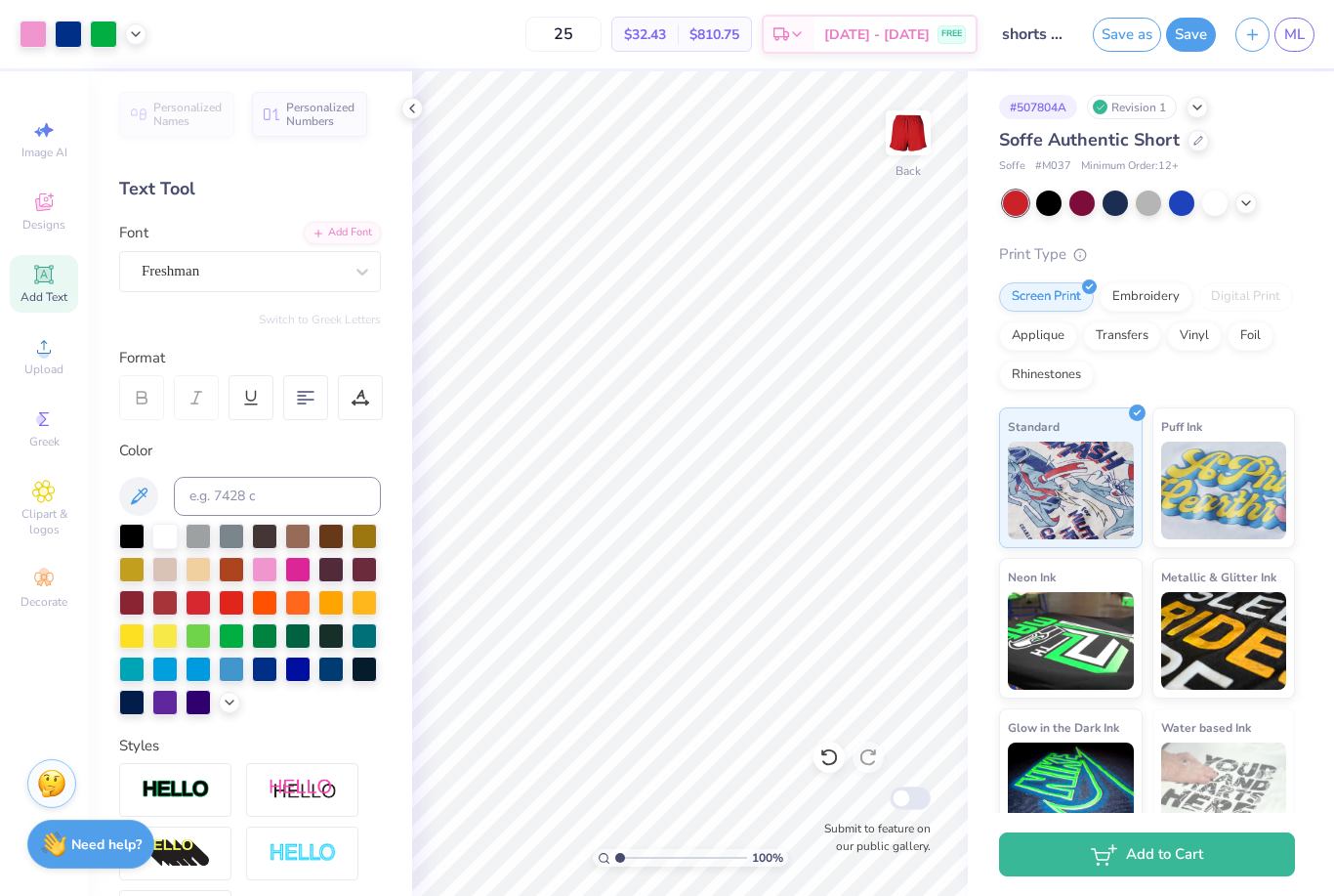
scroll to position [3, 0]
type input "0.83"
type input "8.43"
click at [1033, 24] on input "shorts set" at bounding box center [1036, 34] width 96 height 39
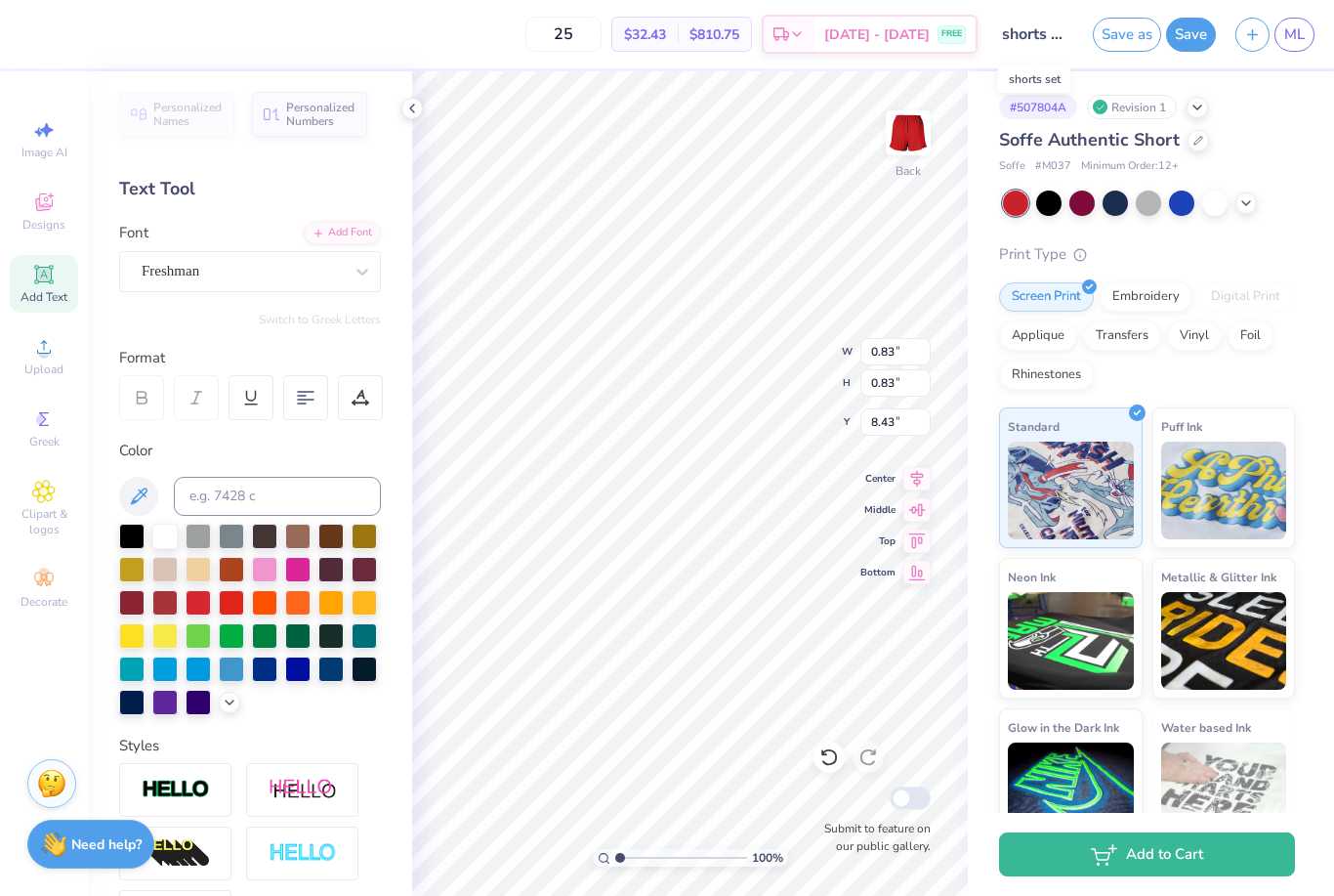
click at [1030, 24] on input "shorts set" at bounding box center [1036, 34] width 96 height 39
